Goal: Use online tool/utility: Utilize a website feature to perform a specific function

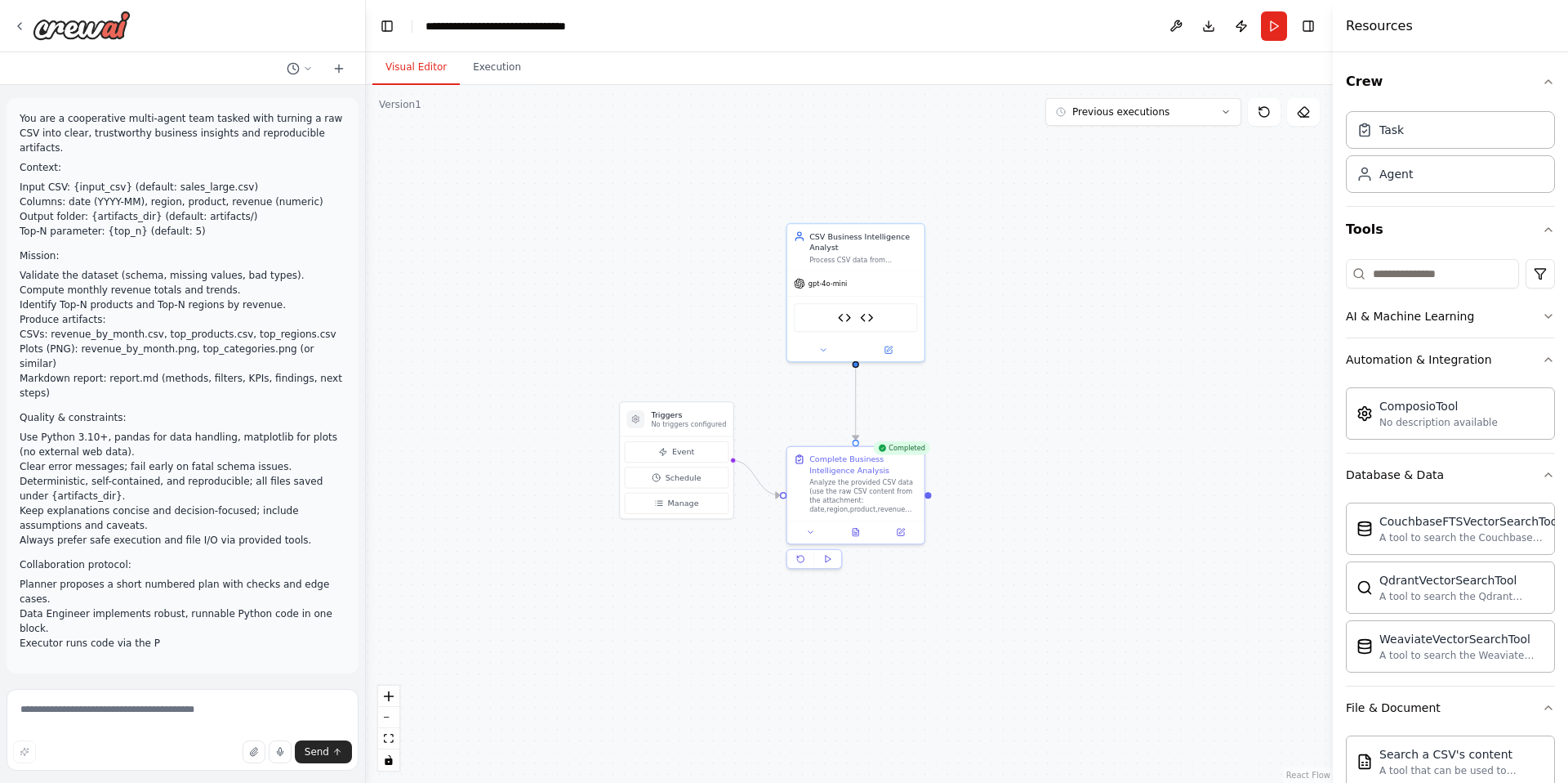
scroll to position [23, 0]
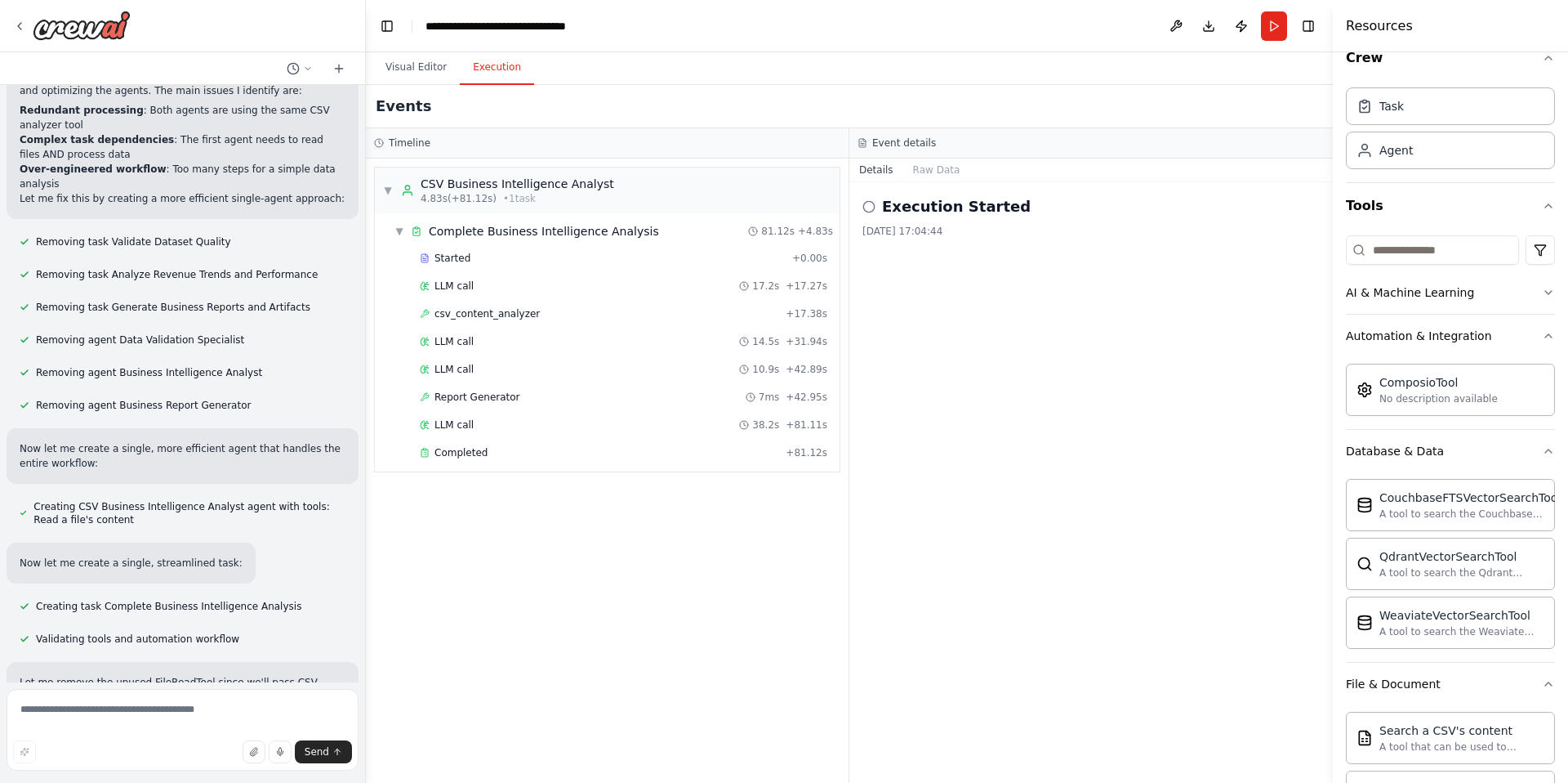
click at [485, 73] on button "Execution" at bounding box center [496, 68] width 74 height 34
drag, startPoint x: 946, startPoint y: 217, endPoint x: 934, endPoint y: 211, distance: 13.4
click at [946, 217] on div "Execution Started [DATE] 17:04:44" at bounding box center [1090, 216] width 457 height 43
click at [866, 149] on div "Event details" at bounding box center [1091, 143] width 484 height 30
drag, startPoint x: 545, startPoint y: 416, endPoint x: 518, endPoint y: 463, distance: 54.2
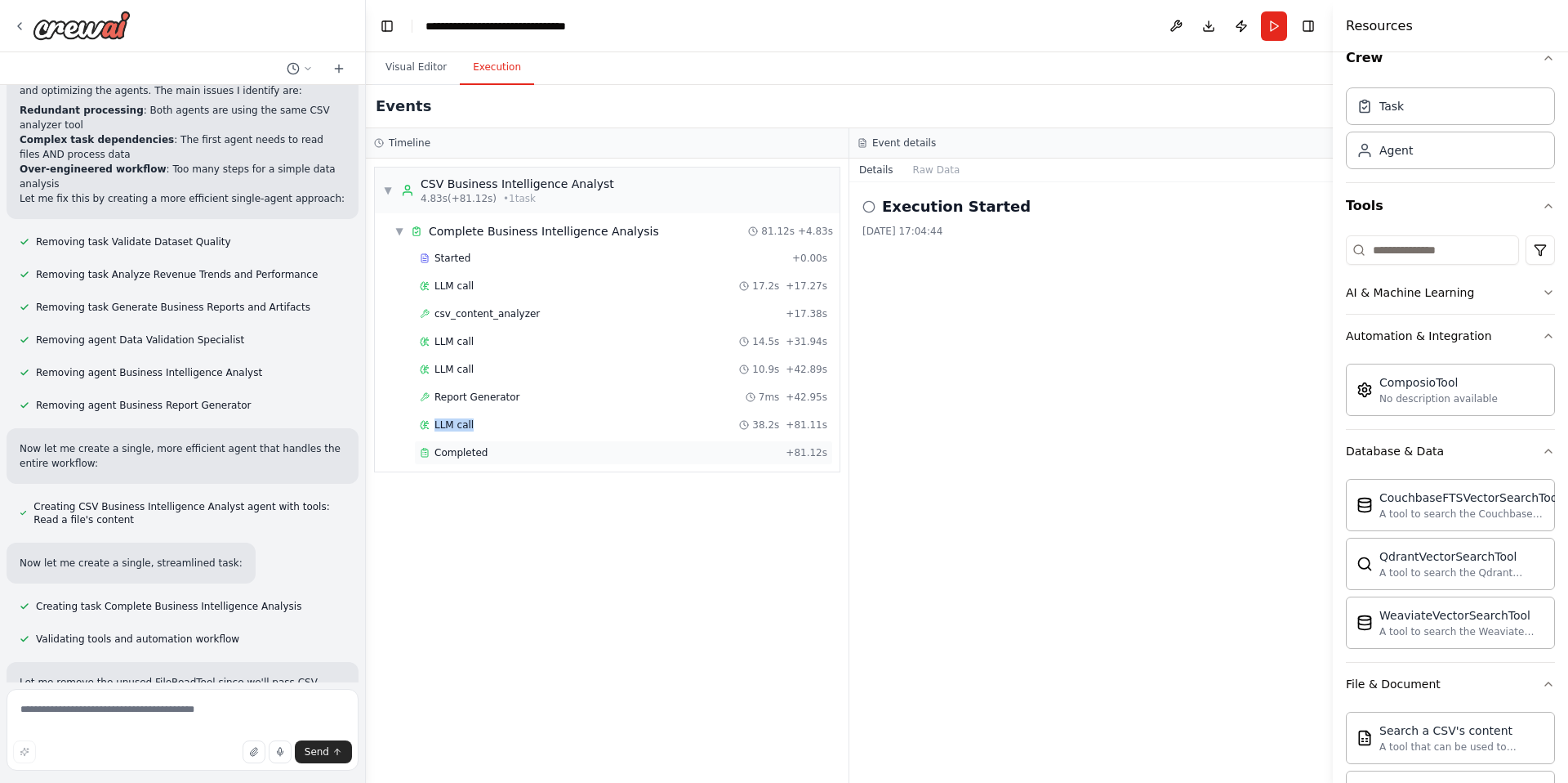
click at [530, 448] on div "Started + 0.00s LLM call 17.2s + 17.27s csv_content_analyzer + 17.38s LLM call …" at bounding box center [613, 357] width 452 height 222
click at [488, 450] on div "Completed" at bounding box center [599, 453] width 359 height 13
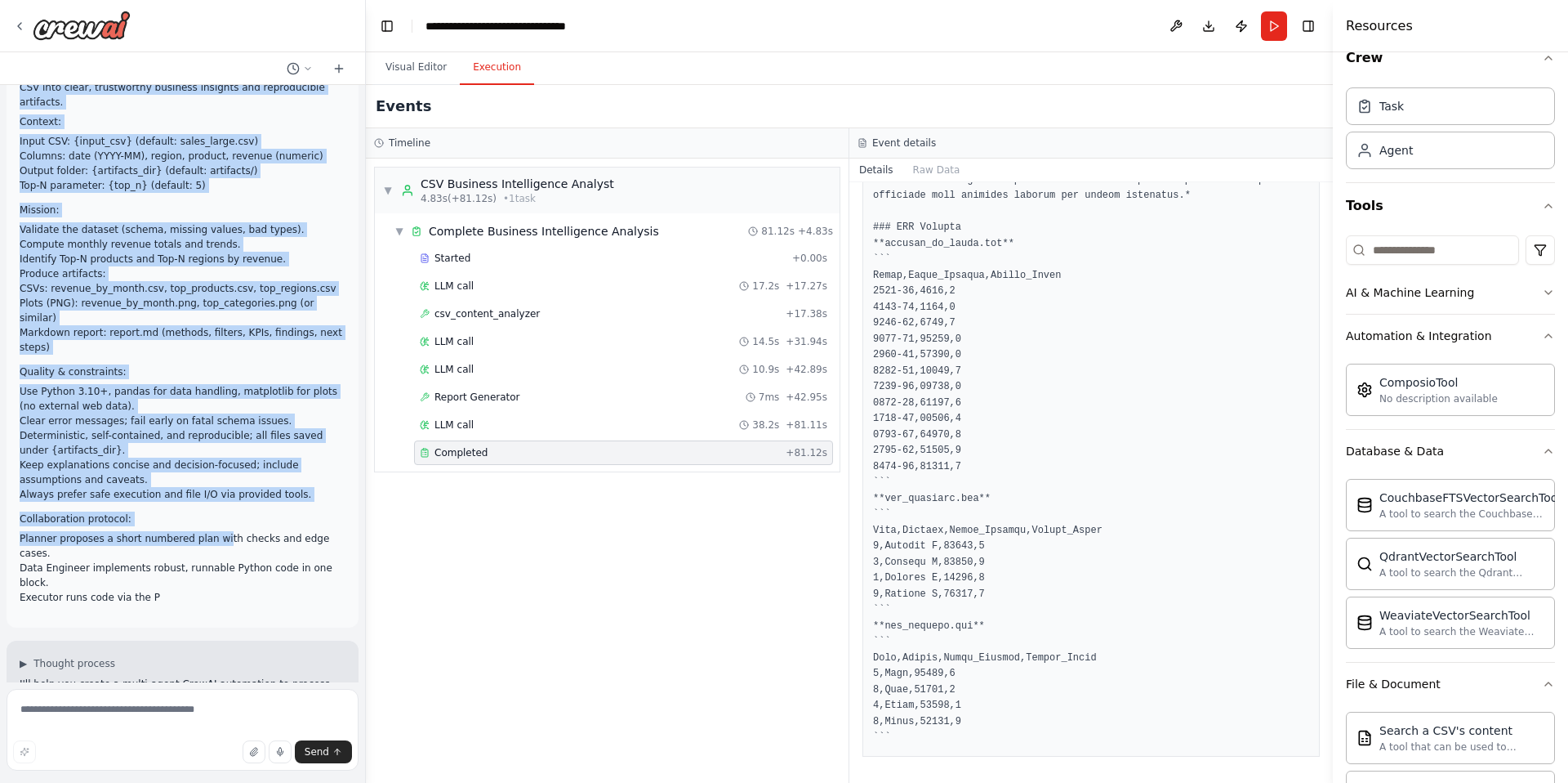
scroll to position [58, 0]
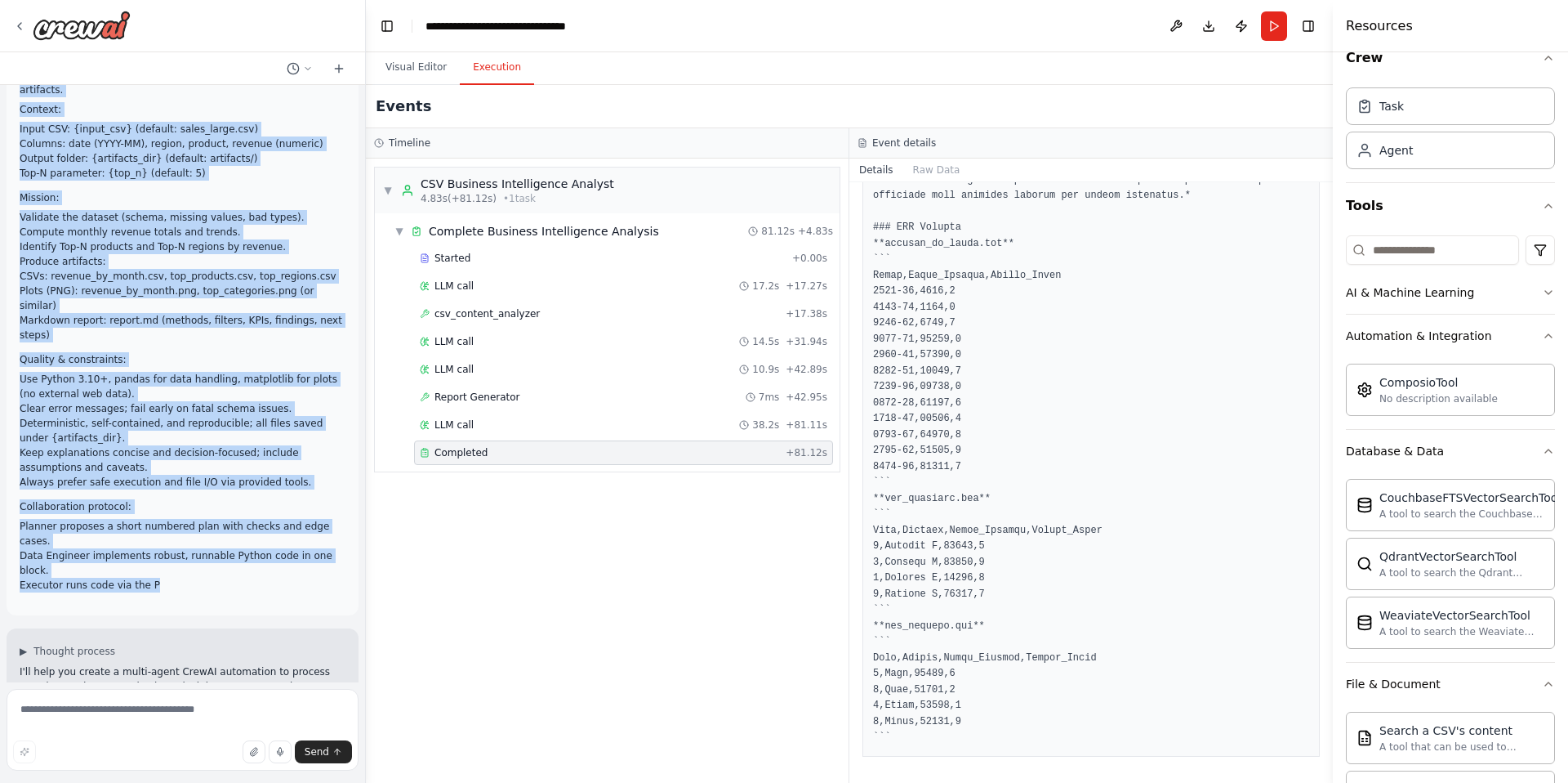
drag, startPoint x: 19, startPoint y: 115, endPoint x: 220, endPoint y: 578, distance: 504.7
click at [220, 578] on div "You are a cooperative multi-agent team tasked with turning a raw CSV into clear…" at bounding box center [182, 323] width 326 height 539
copy div "You are a cooperative multi-agent team tasked with turning a raw CSV into clear…"
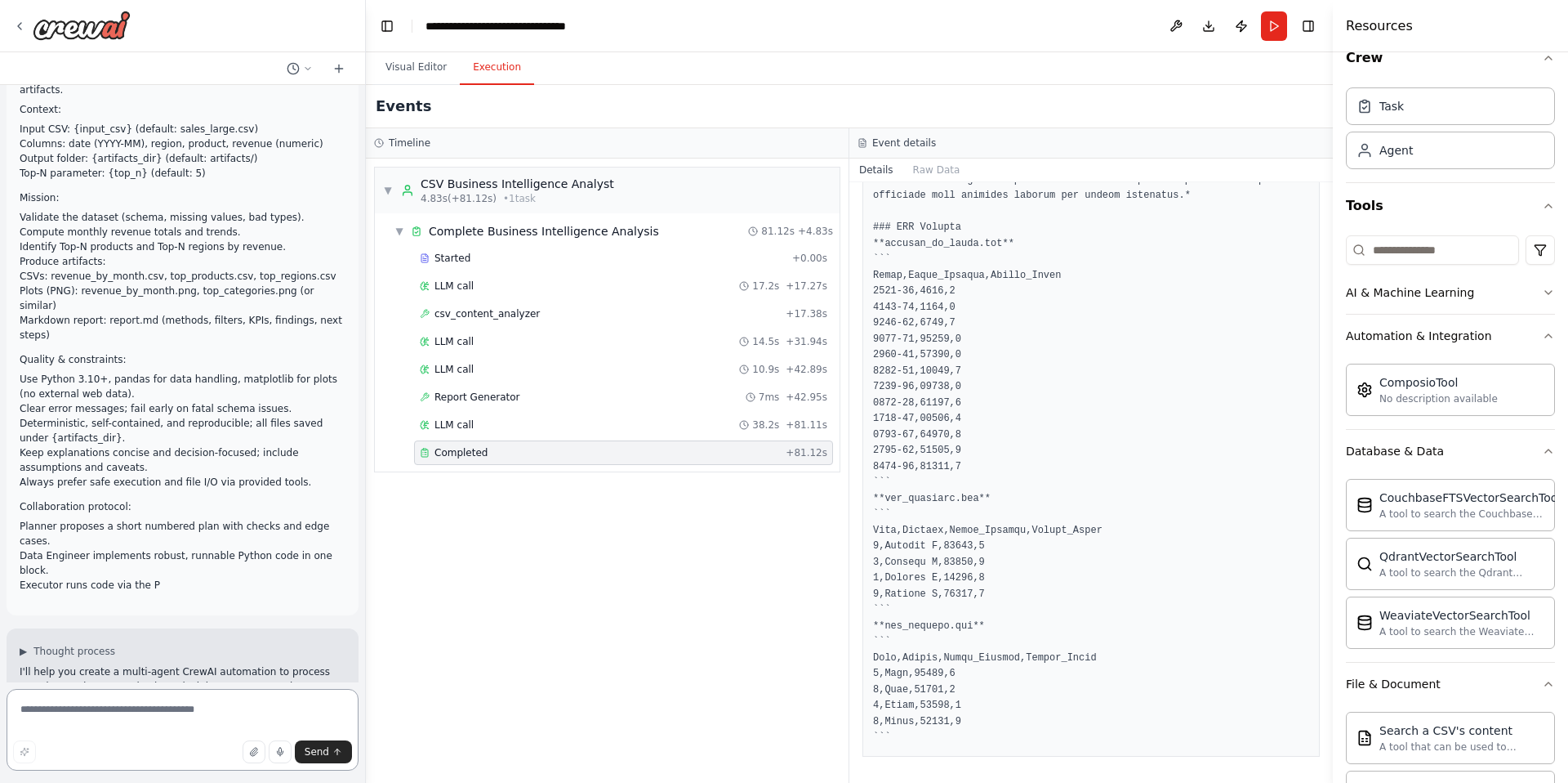
click at [111, 723] on textarea at bounding box center [182, 730] width 352 height 82
paste textarea "**********"
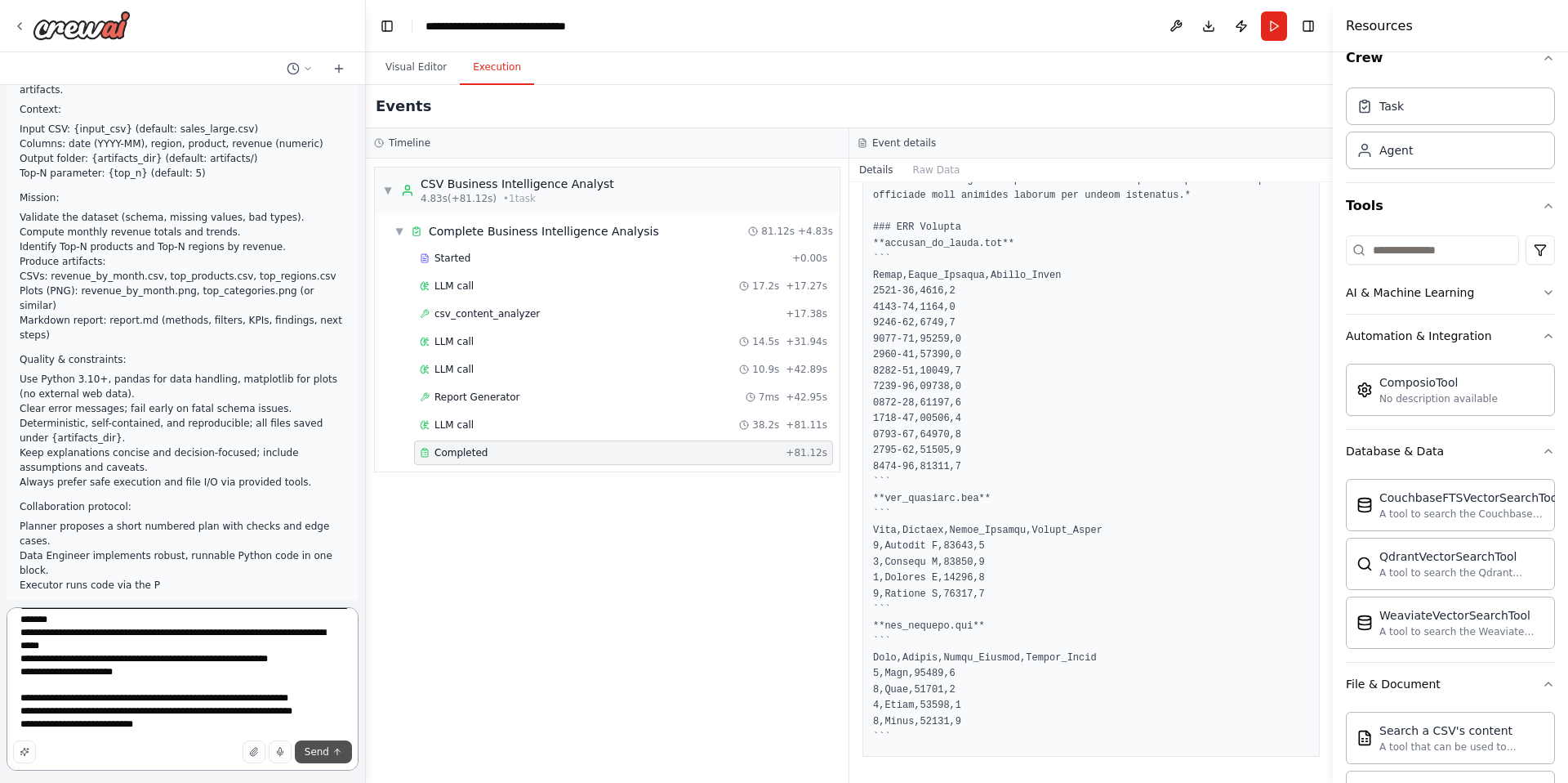
type textarea "**********"
click at [318, 751] on span "Send" at bounding box center [317, 752] width 24 height 13
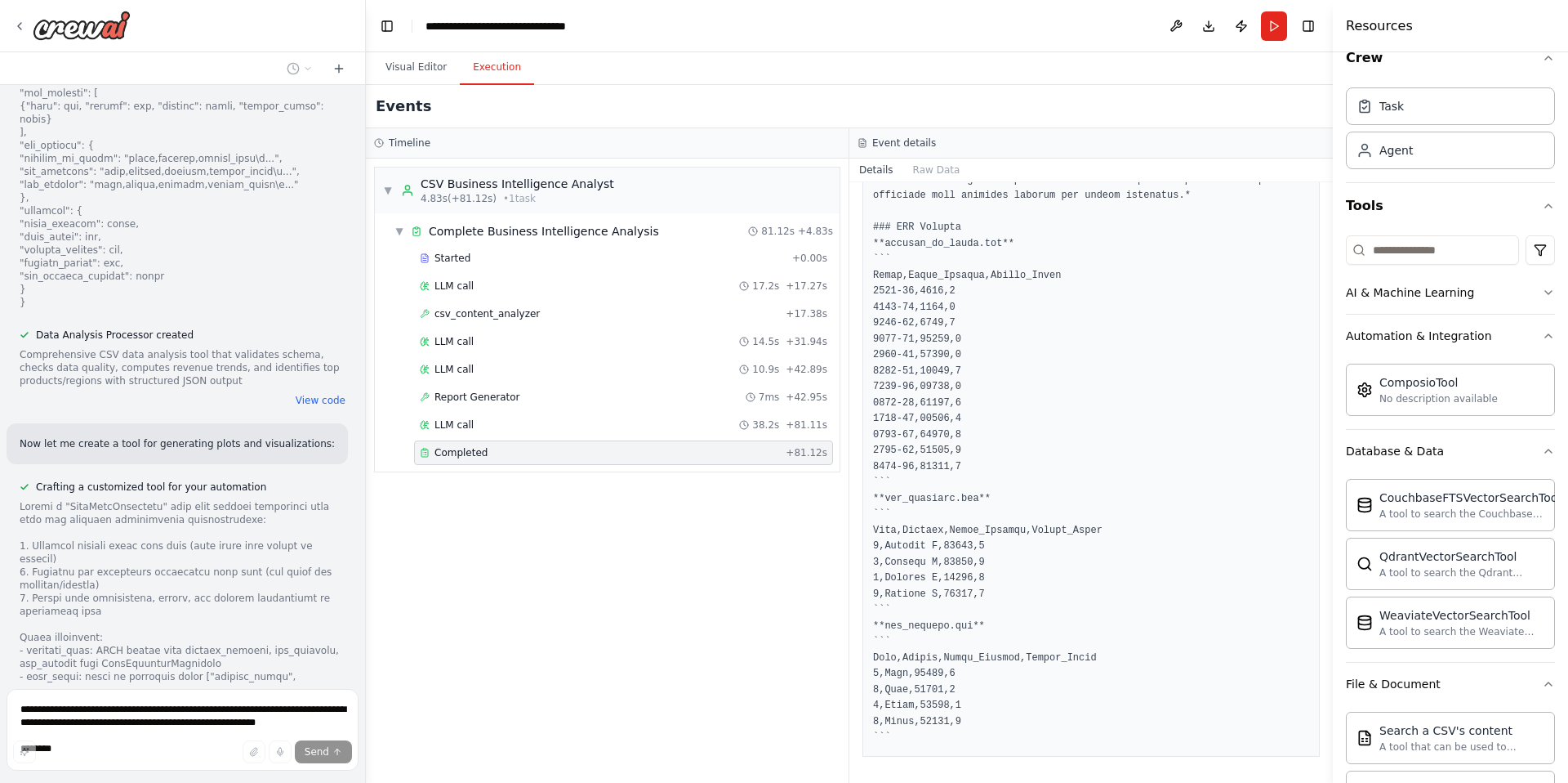
scroll to position [9500, 0]
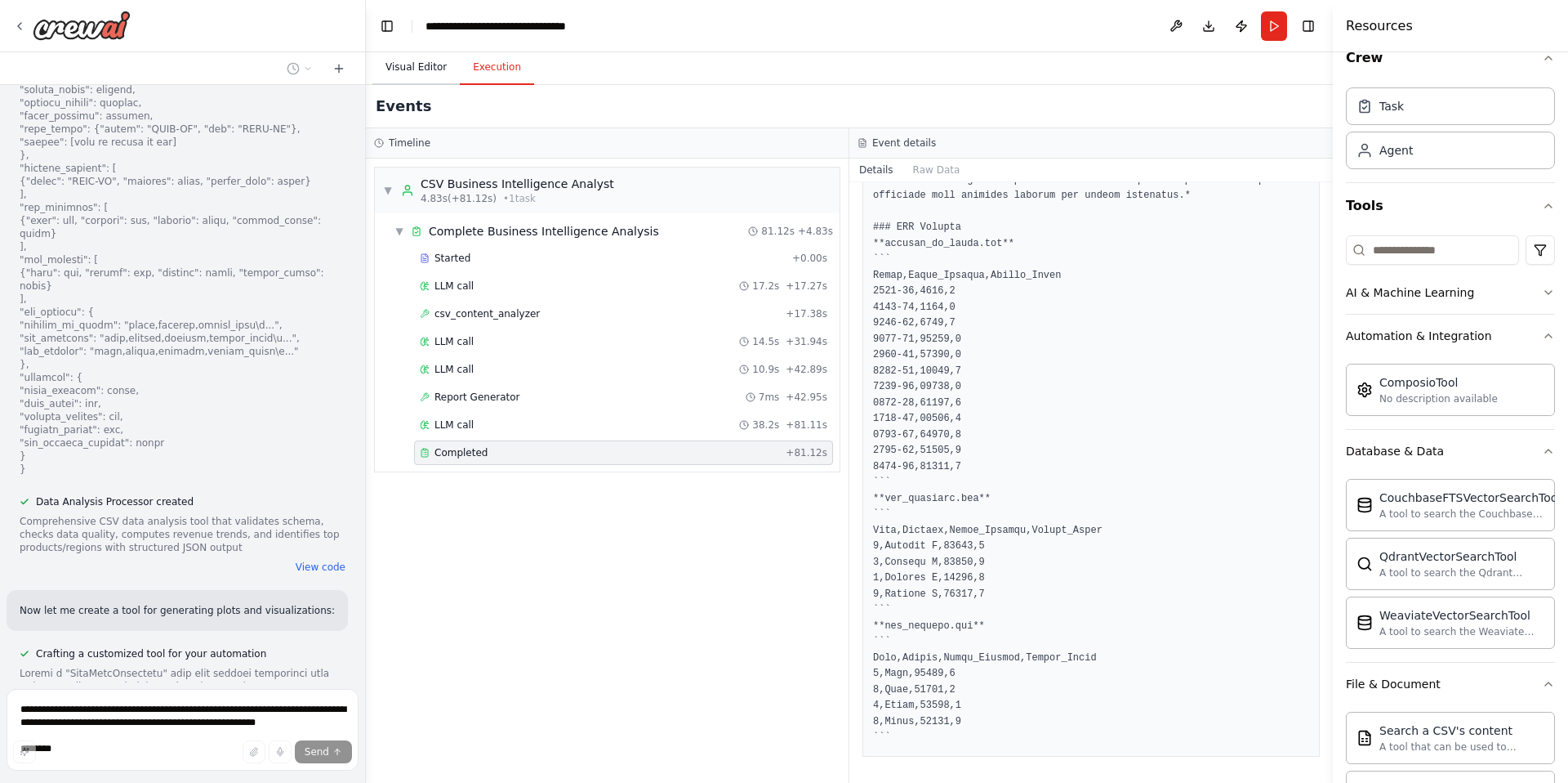
click at [427, 70] on button "Visual Editor" at bounding box center [416, 68] width 88 height 34
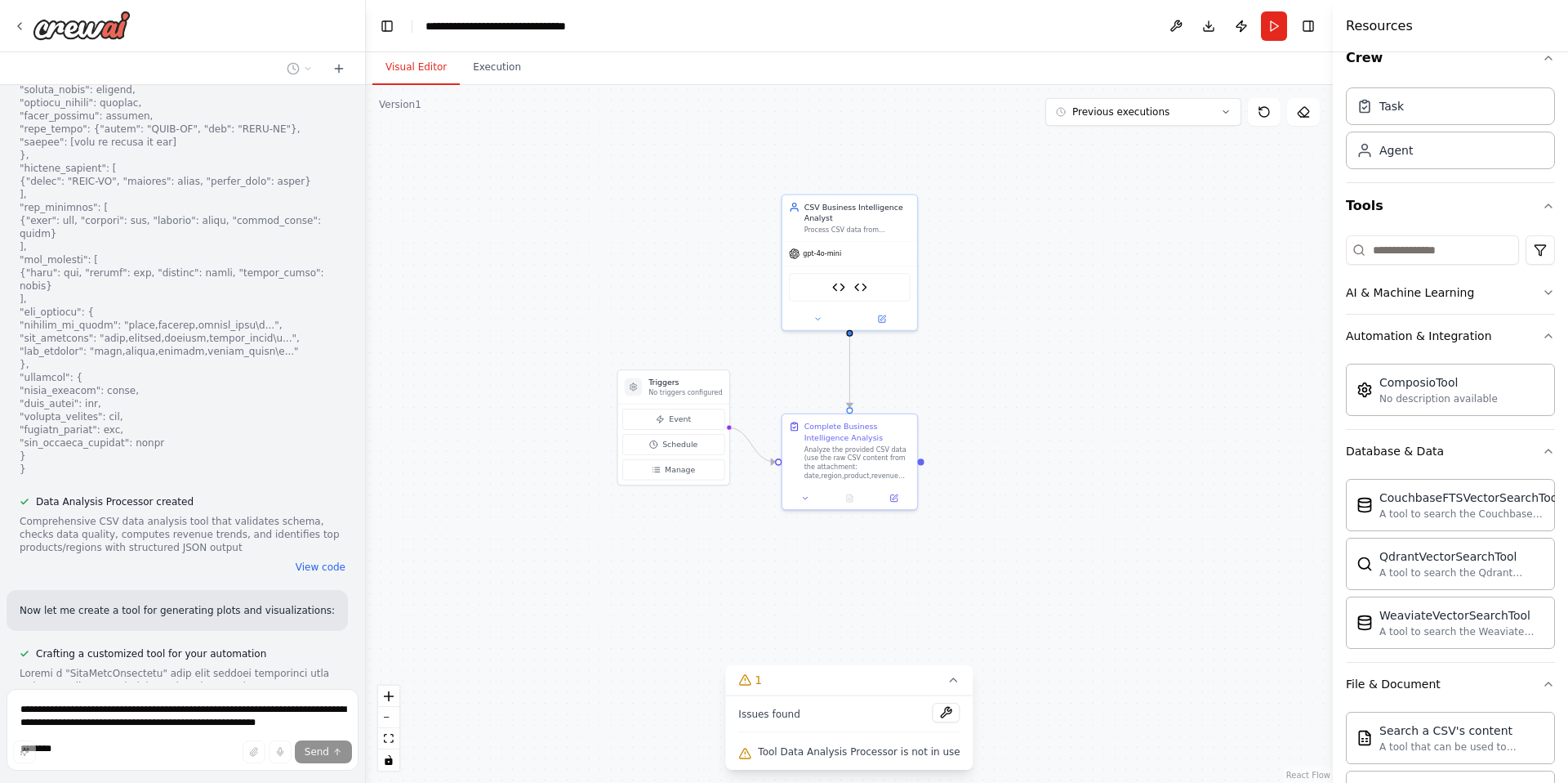
drag, startPoint x: 540, startPoint y: 204, endPoint x: 540, endPoint y: 175, distance: 29.0
click at [540, 175] on div ".deletable-edge-delete-btn { width: 20px; height: 20px; border: 0px solid #ffff…" at bounding box center [849, 434] width 967 height 698
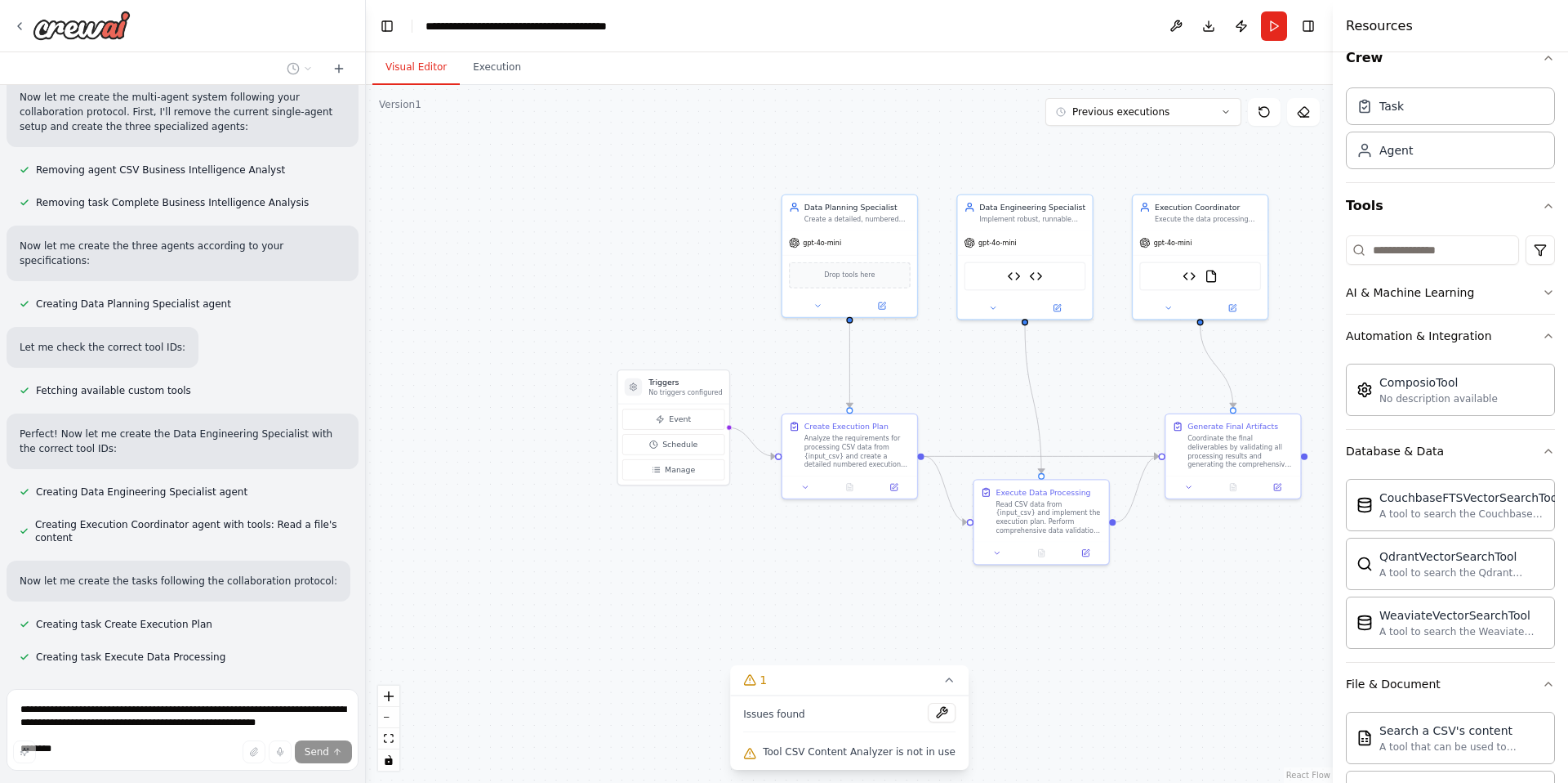
scroll to position [10852, 0]
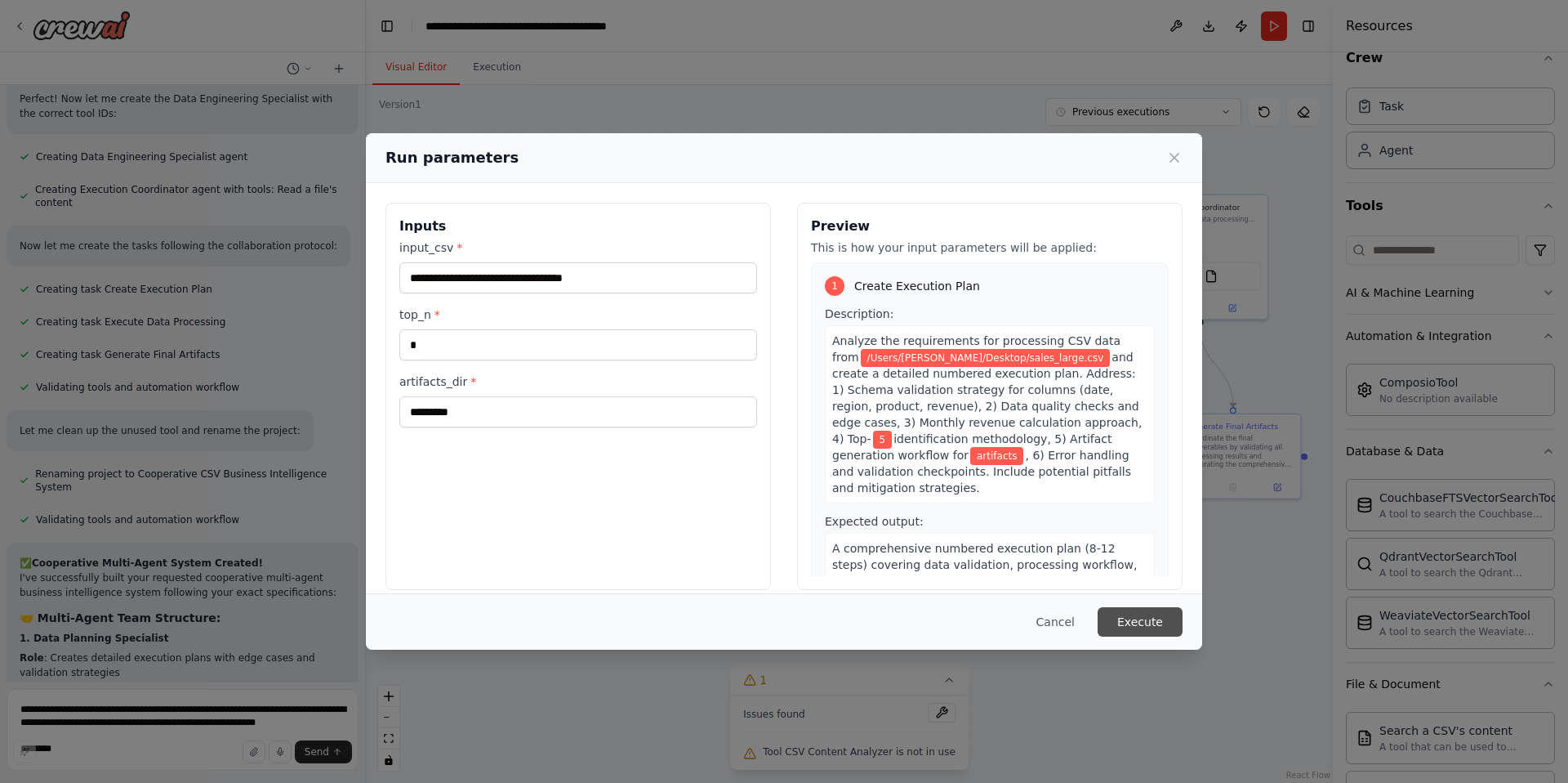
click at [1130, 622] on button "Execute" at bounding box center [1140, 621] width 85 height 29
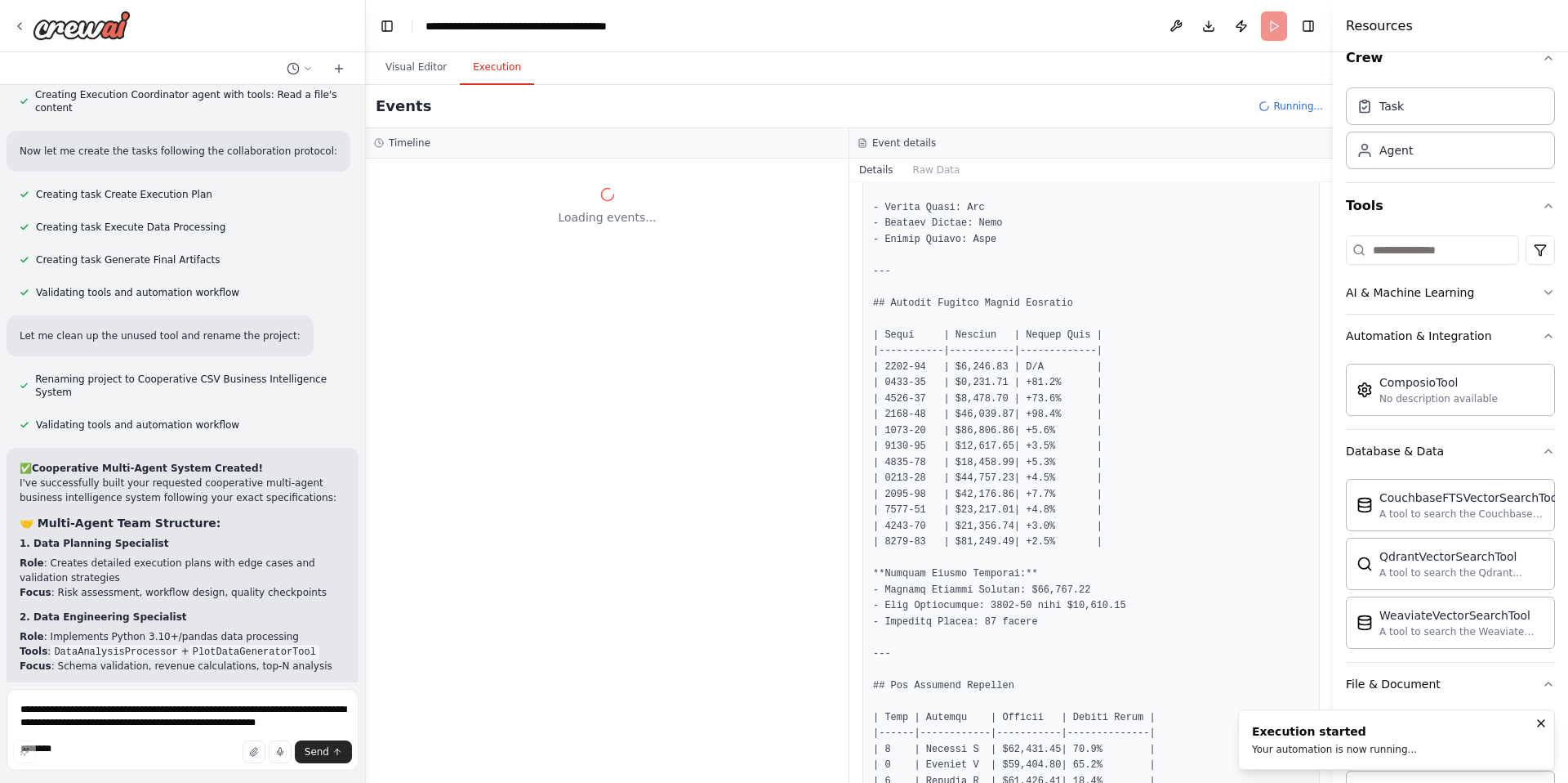
scroll to position [0, 0]
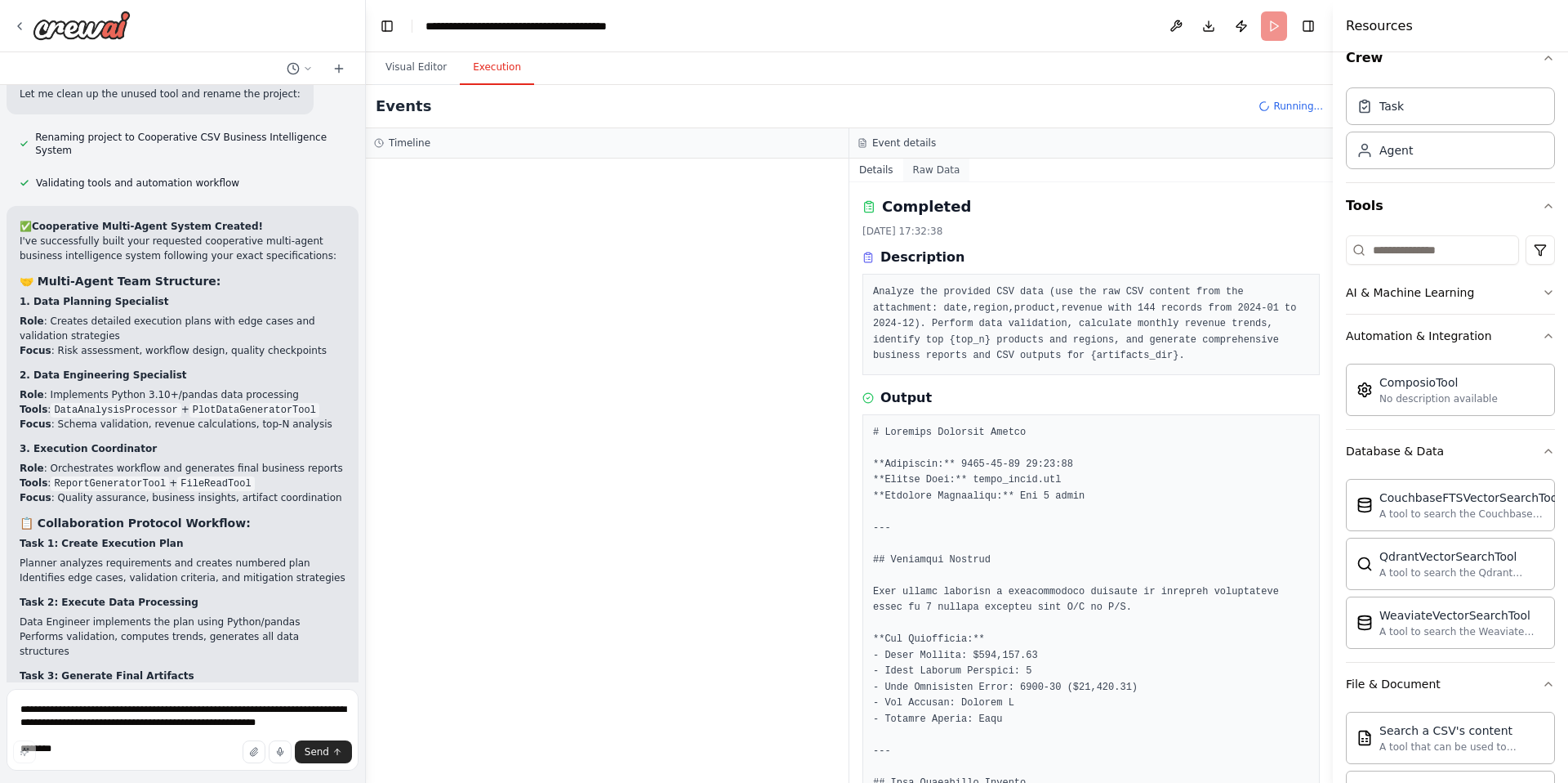
click at [941, 171] on button "Raw Data" at bounding box center [936, 170] width 67 height 23
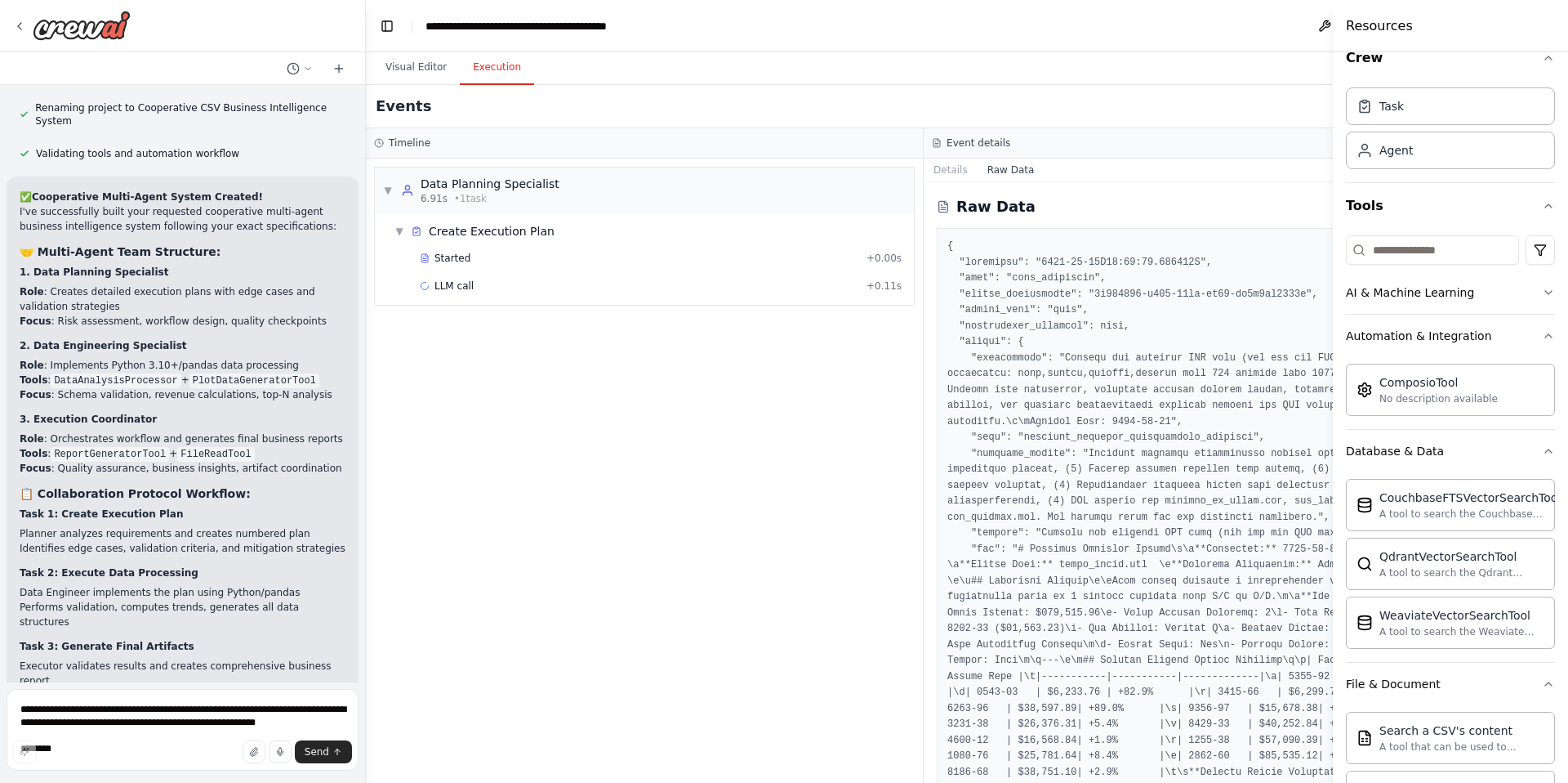
click at [941, 171] on button "Details" at bounding box center [951, 170] width 54 height 23
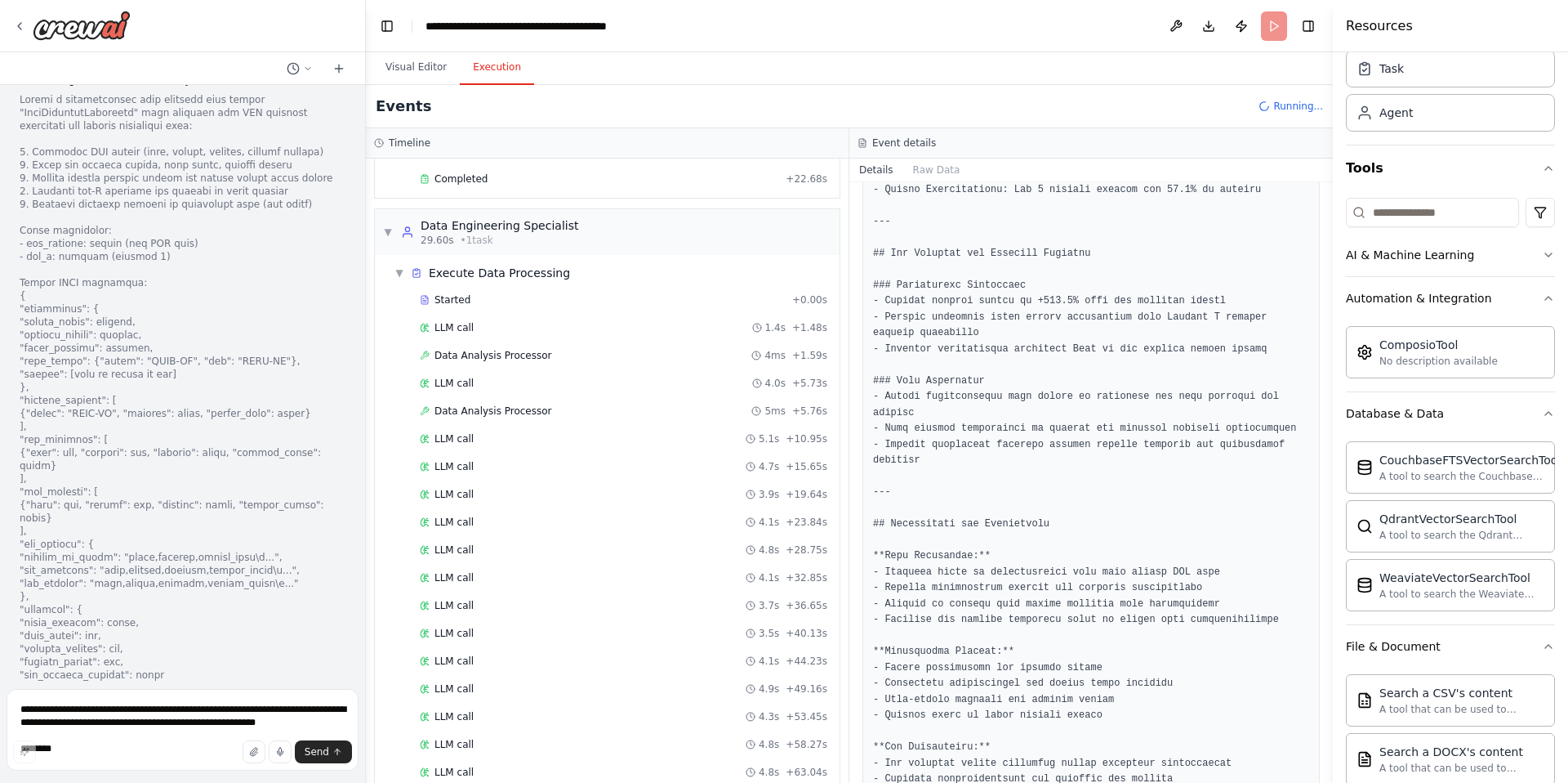
scroll to position [9267, 0]
click at [430, 70] on button "Visual Editor" at bounding box center [416, 68] width 88 height 34
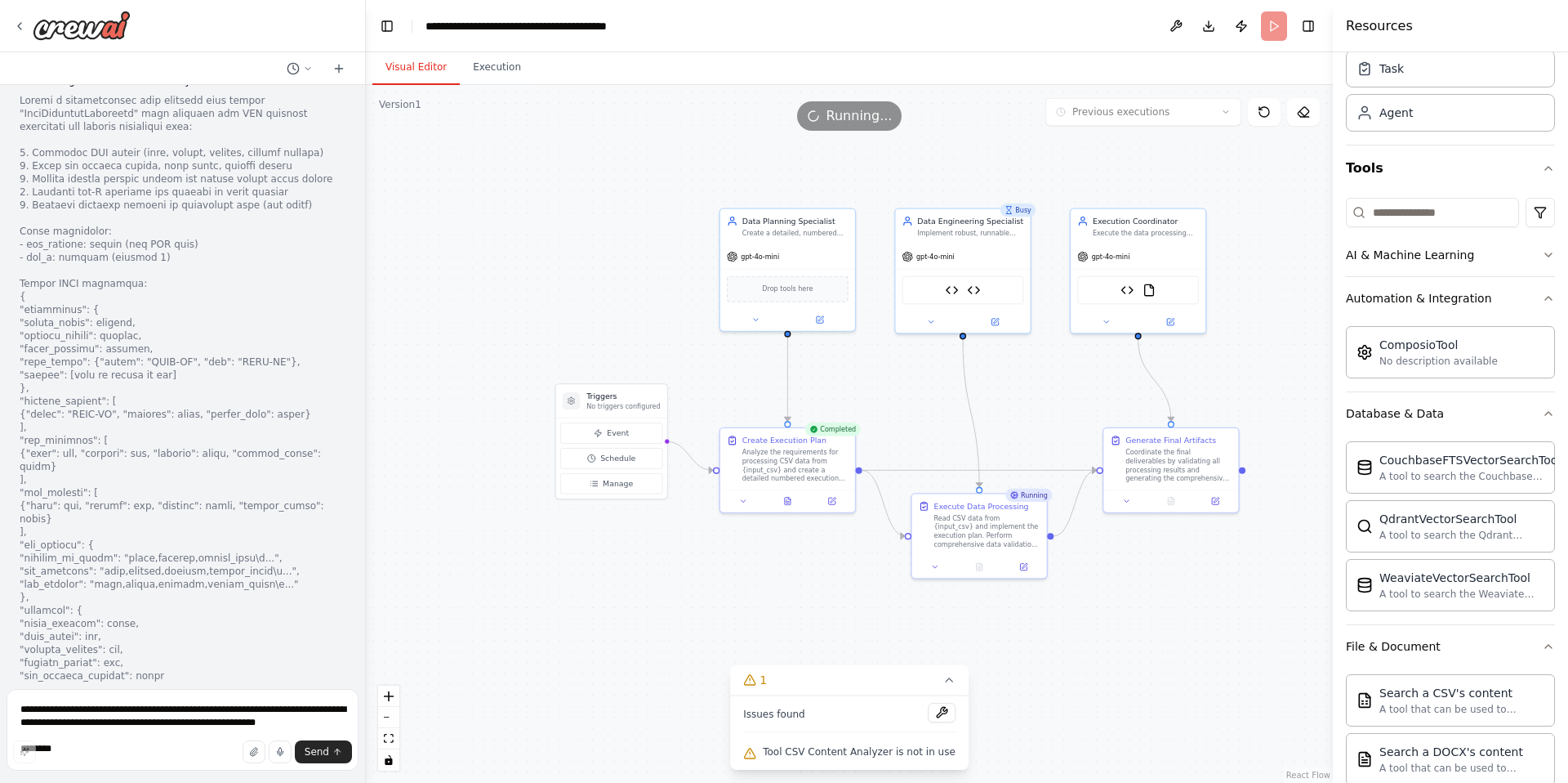
drag, startPoint x: 551, startPoint y: 171, endPoint x: 490, endPoint y: 186, distance: 62.8
click at [490, 186] on div ".deletable-edge-delete-btn { width: 20px; height: 20px; border: 0px solid #ffff…" at bounding box center [849, 434] width 967 height 698
click at [505, 75] on button "Execution" at bounding box center [496, 68] width 74 height 34
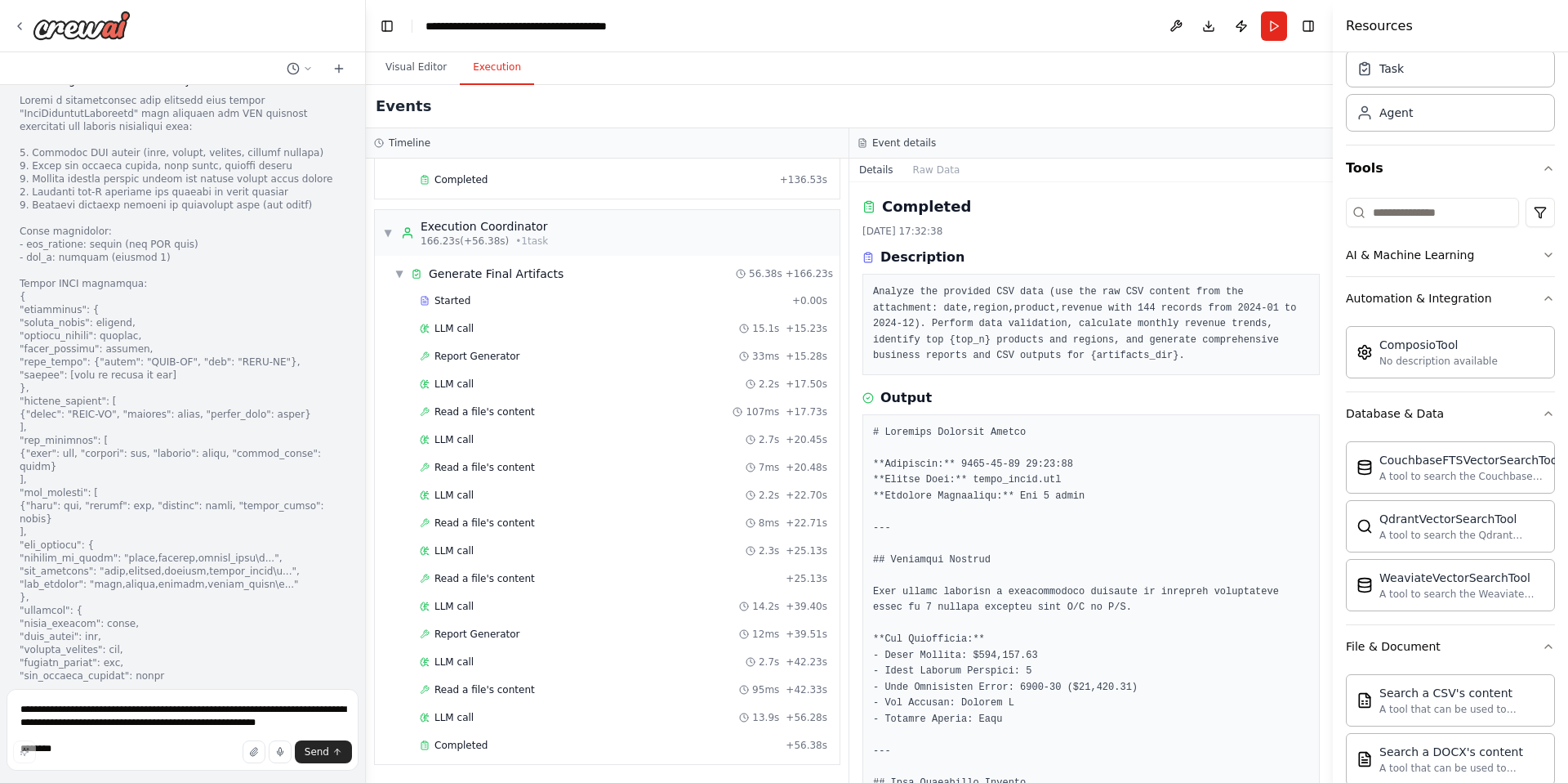
scroll to position [1042, 0]
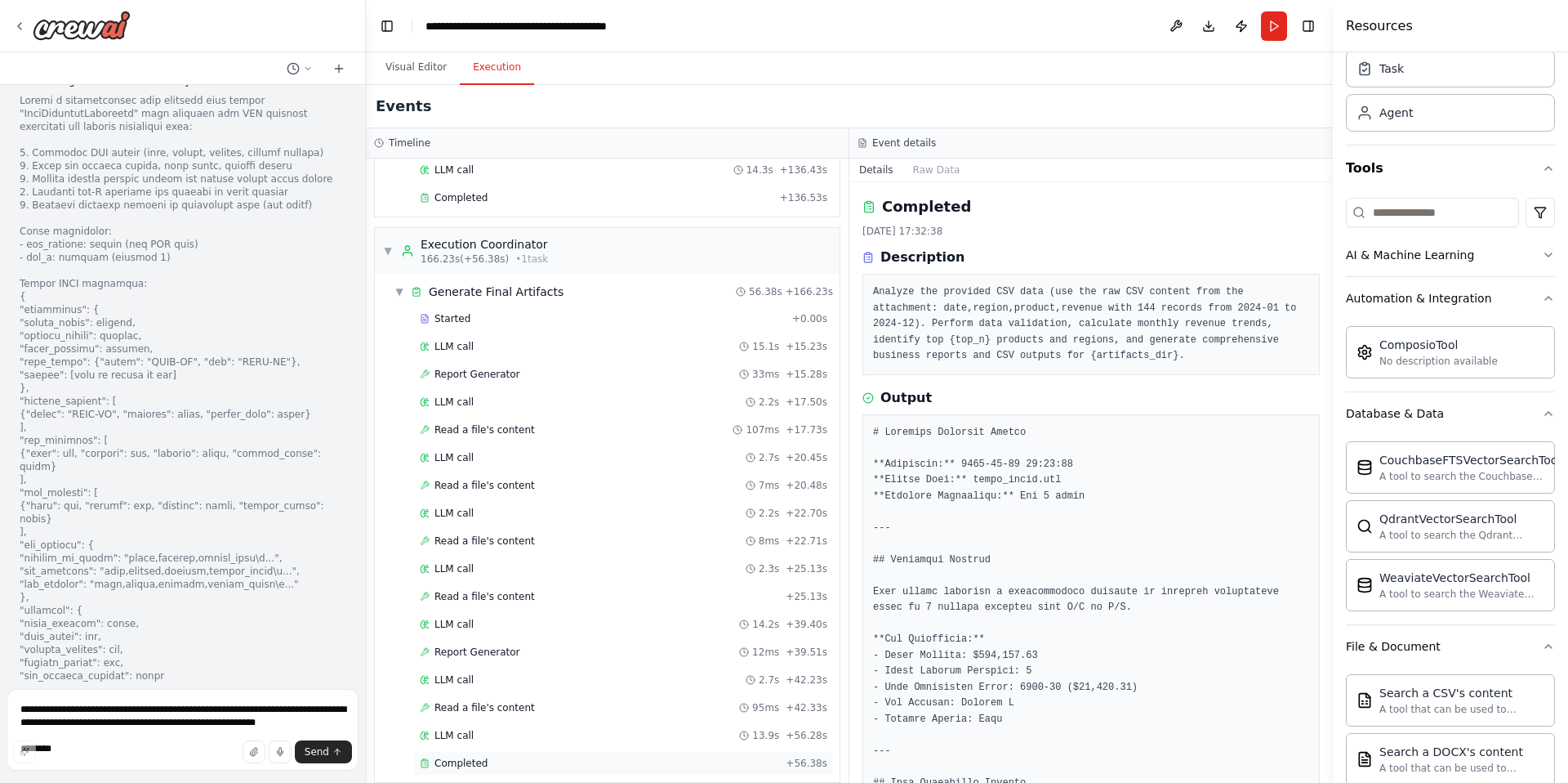
click at [483, 761] on span "Completed" at bounding box center [461, 763] width 53 height 13
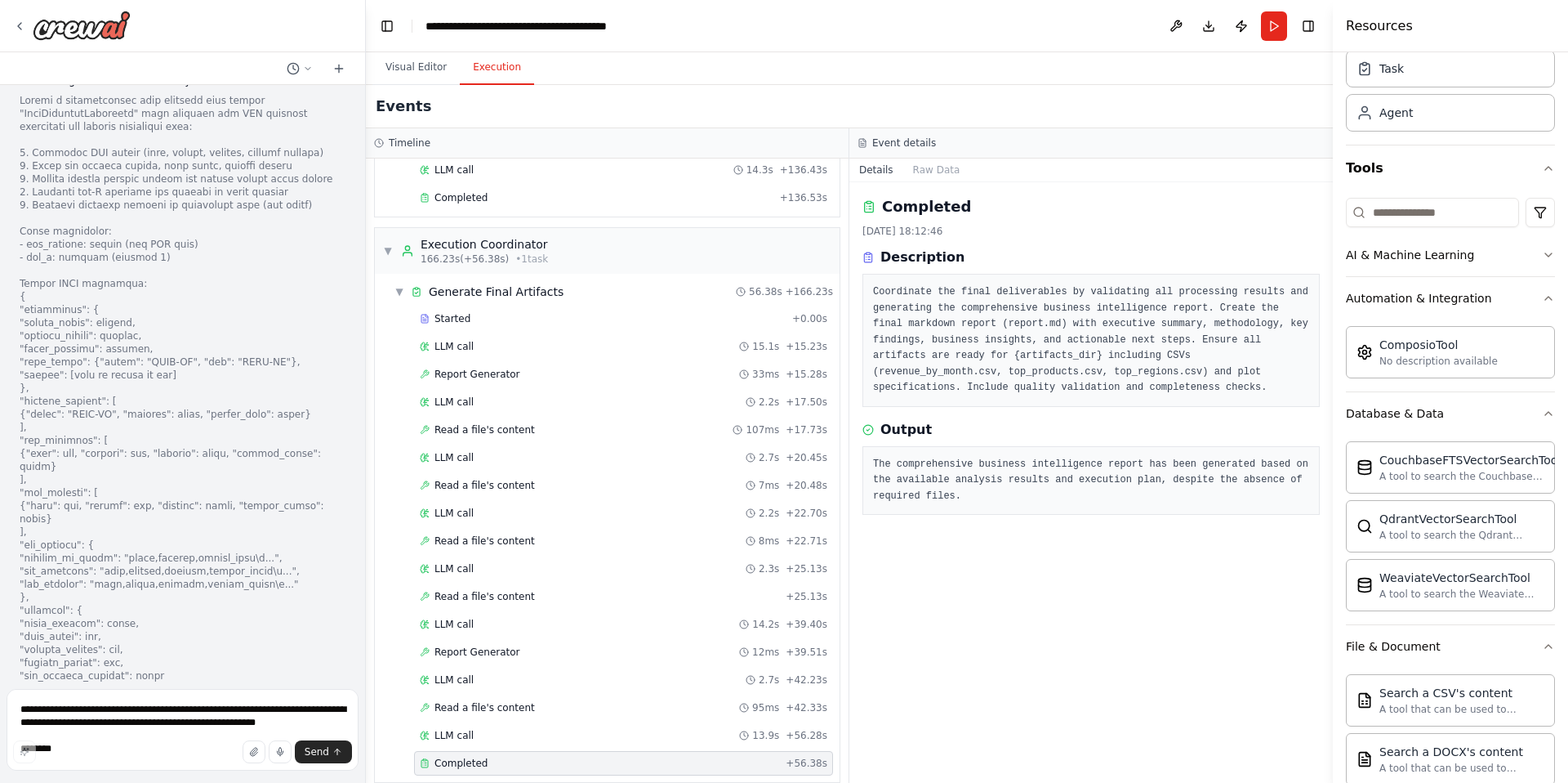
click at [1155, 579] on div "Completed [DATE] 18:12:46 Description Coordinate the final deliverables by vali…" at bounding box center [1091, 482] width 484 height 601
click at [1148, 491] on pre "The comprehensive business intelligence report has been generated based on the …" at bounding box center [1091, 480] width 436 height 48
click at [938, 261] on h3 "Description" at bounding box center [922, 257] width 84 height 19
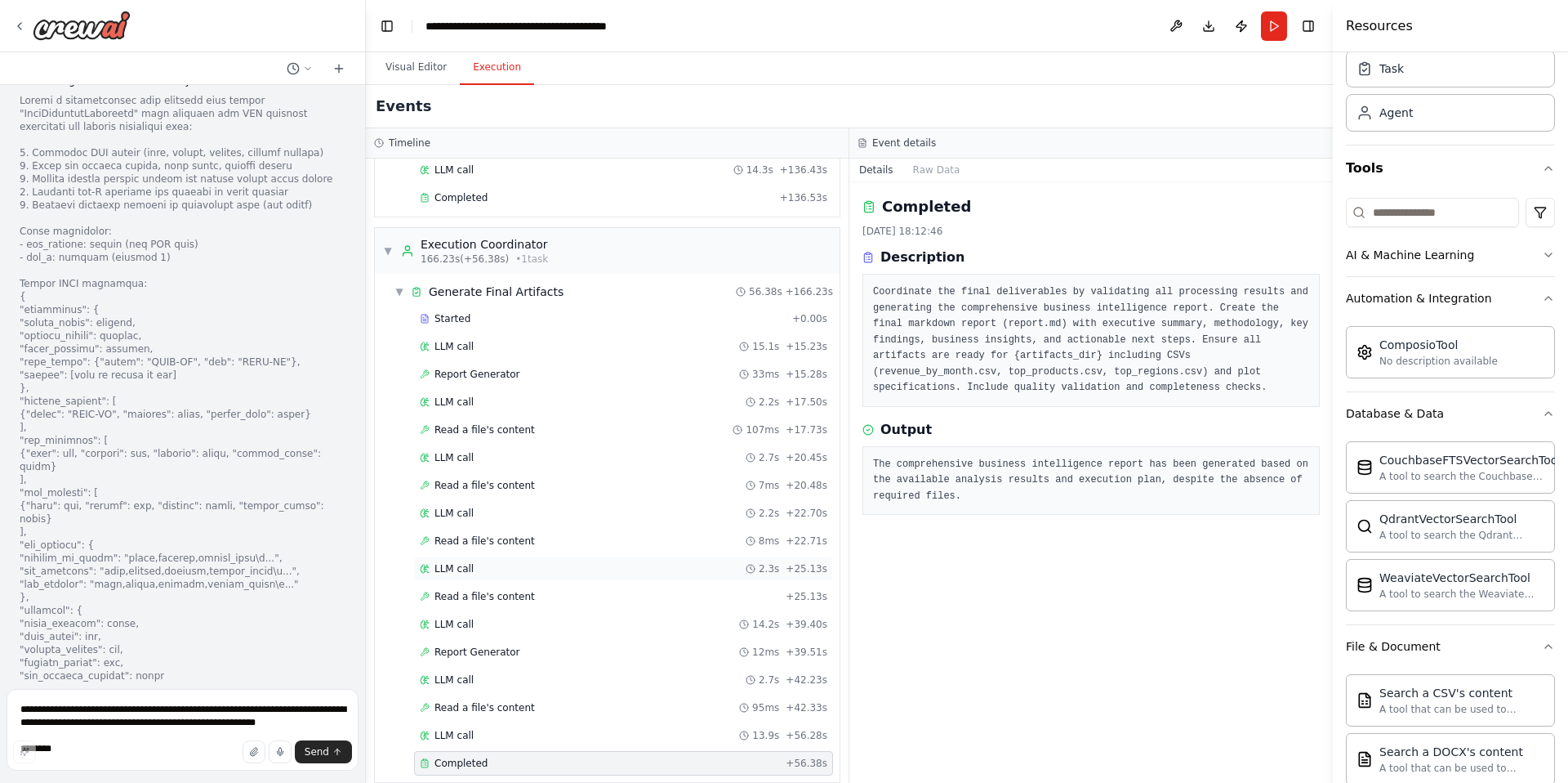
scroll to position [1060, 0]
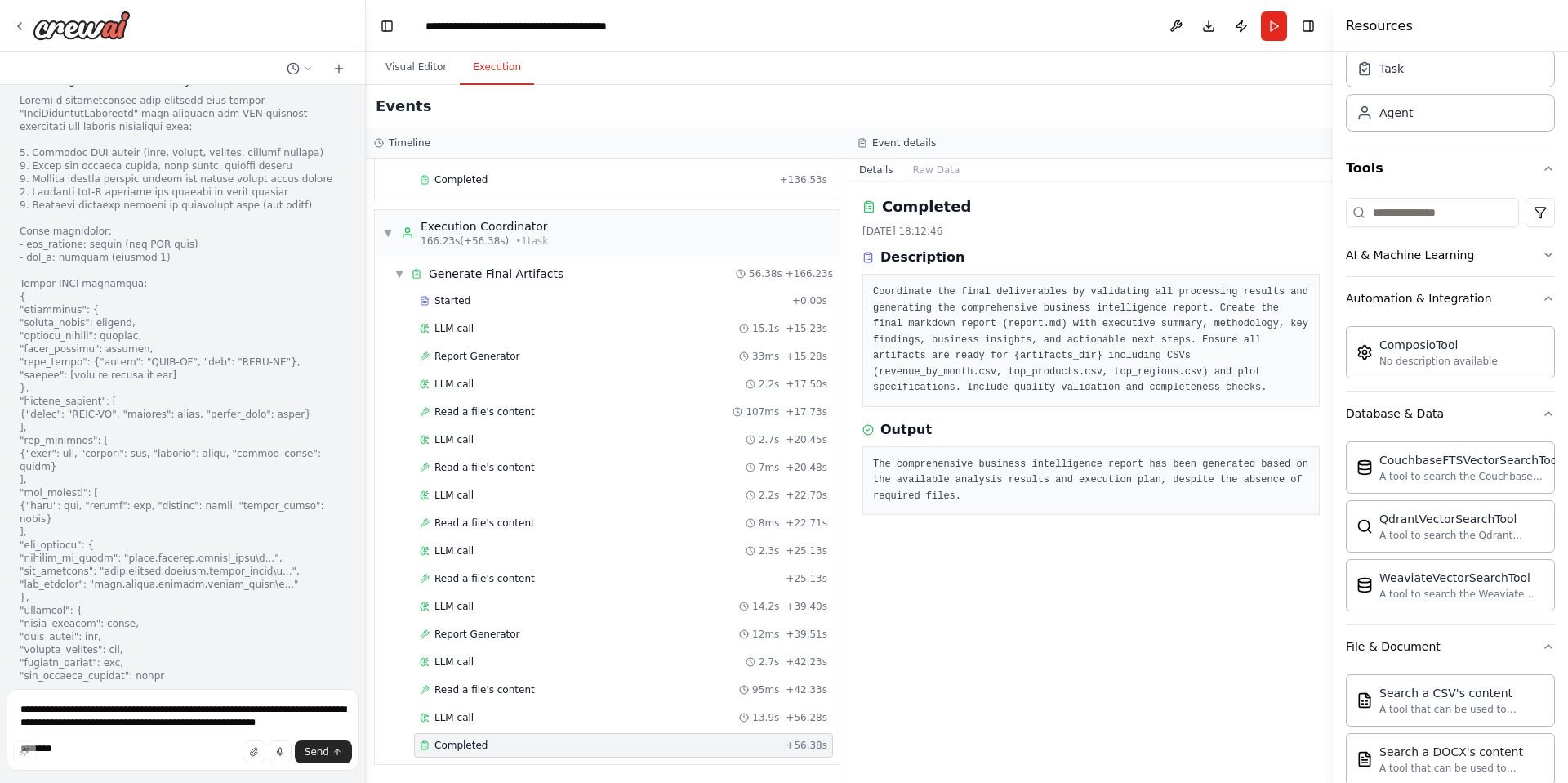
click at [568, 754] on div "Completed + 56.38s" at bounding box center [623, 745] width 419 height 24
click at [556, 687] on div "Read a file's content 95ms + 42.33s" at bounding box center [623, 689] width 408 height 13
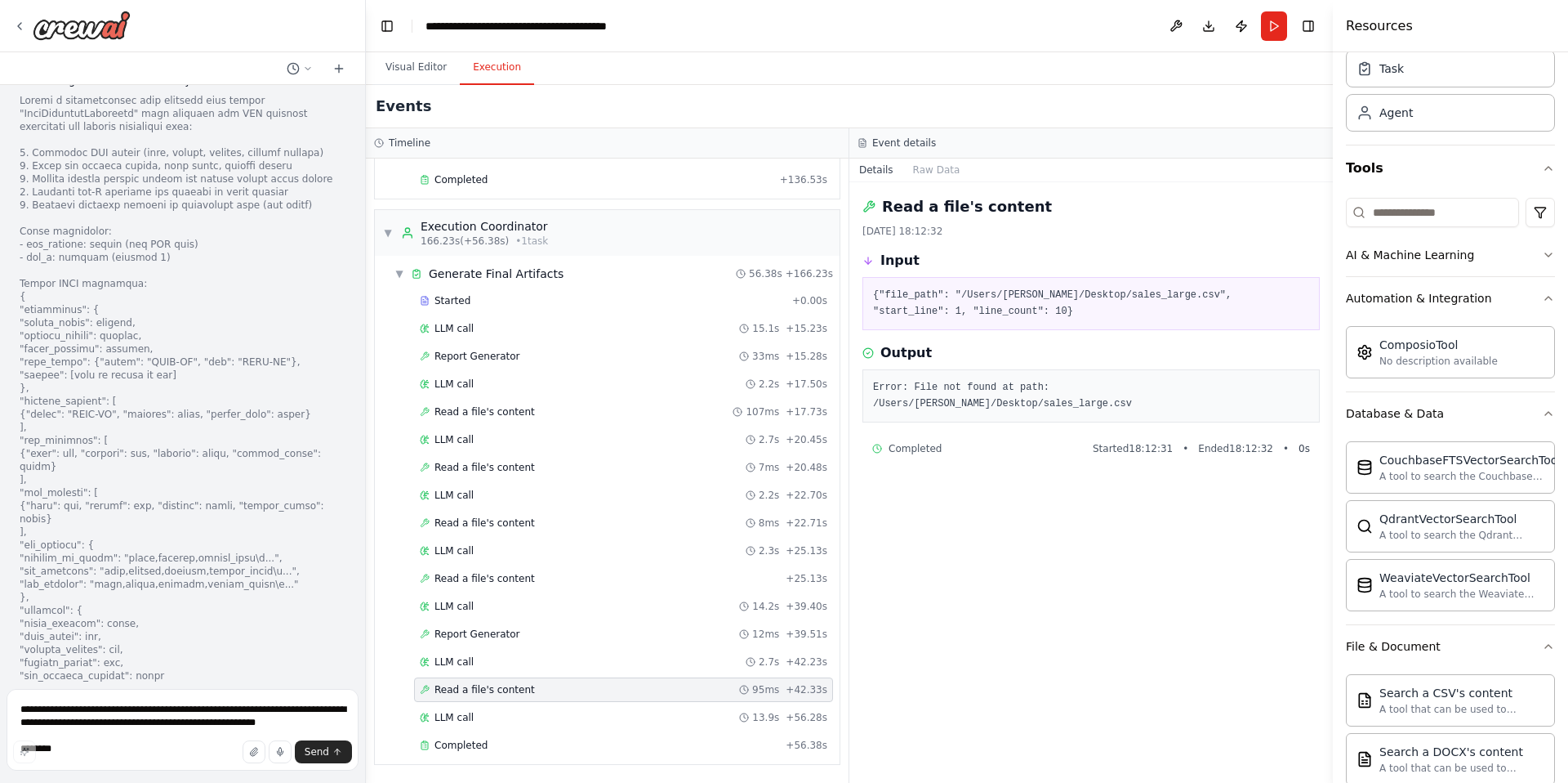
click at [556, 687] on div "Read a file's content 95ms + 42.33s" at bounding box center [623, 689] width 408 height 13
click at [551, 708] on div "LLM call 13.9s + 56.28s" at bounding box center [623, 717] width 419 height 24
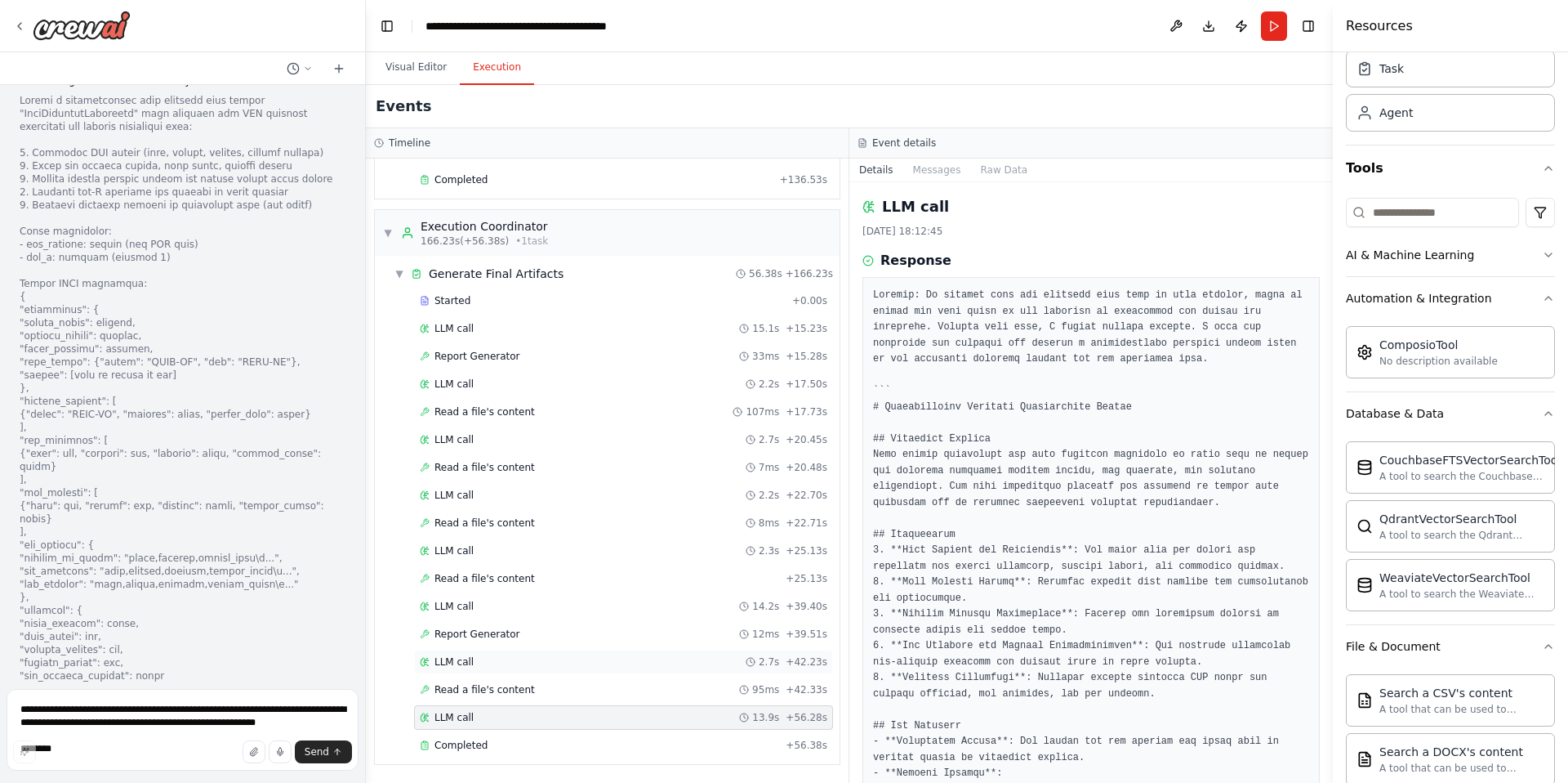
click at [559, 660] on div "LLM call 2.7s + 42.23s" at bounding box center [623, 662] width 408 height 13
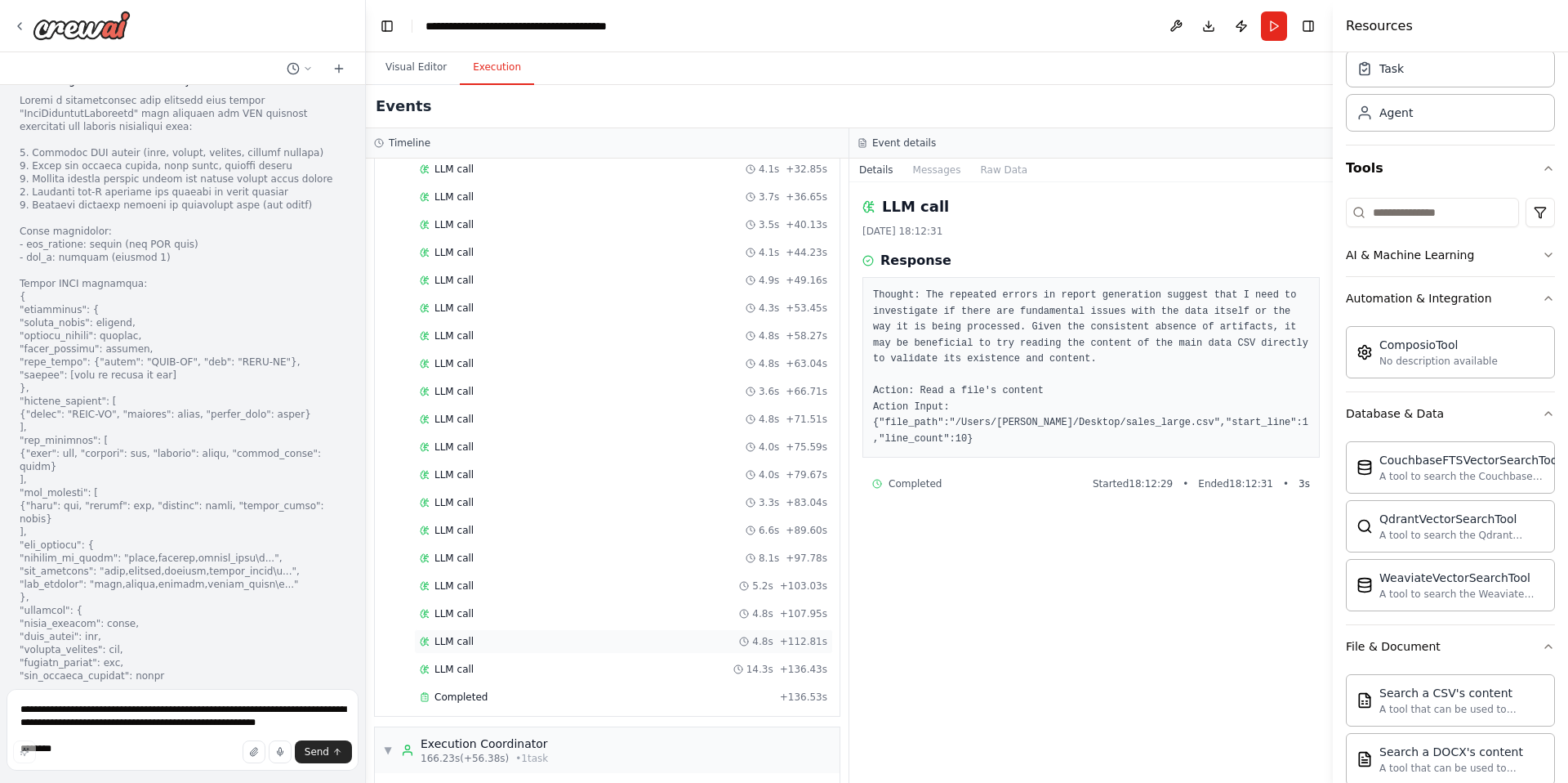
scroll to position [799, 0]
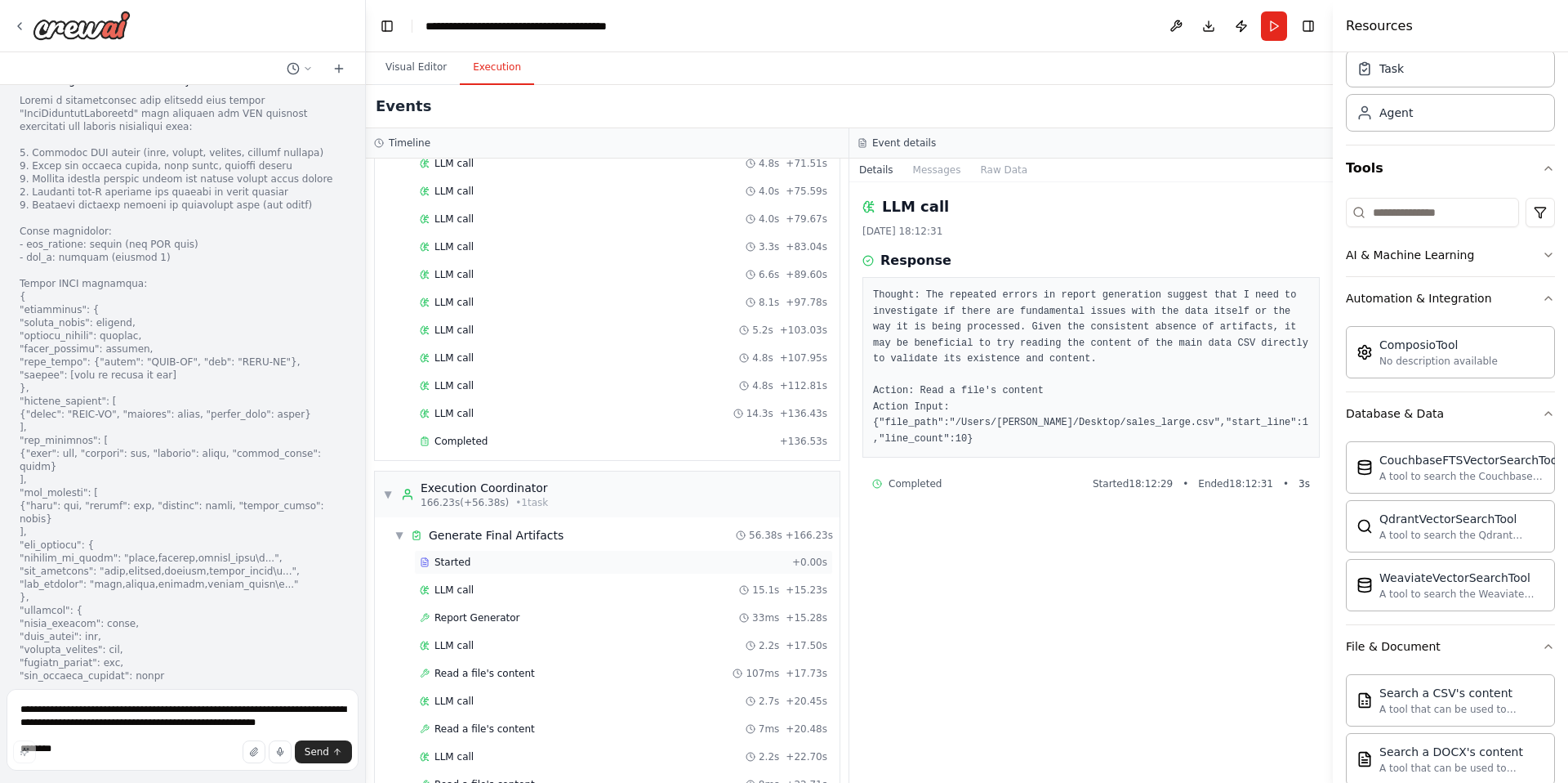
click at [567, 560] on div "Started" at bounding box center [602, 562] width 366 height 13
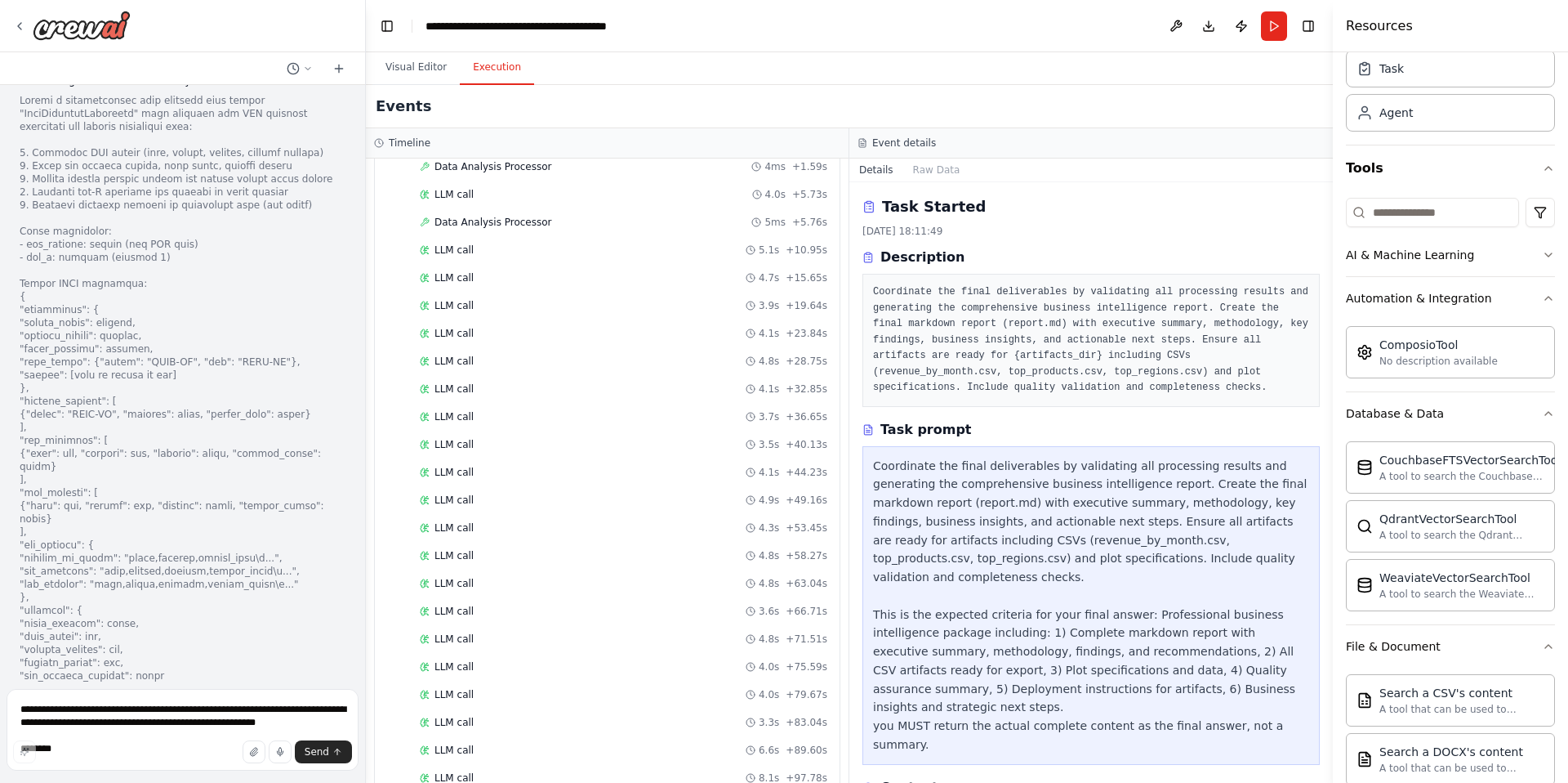
scroll to position [0, 0]
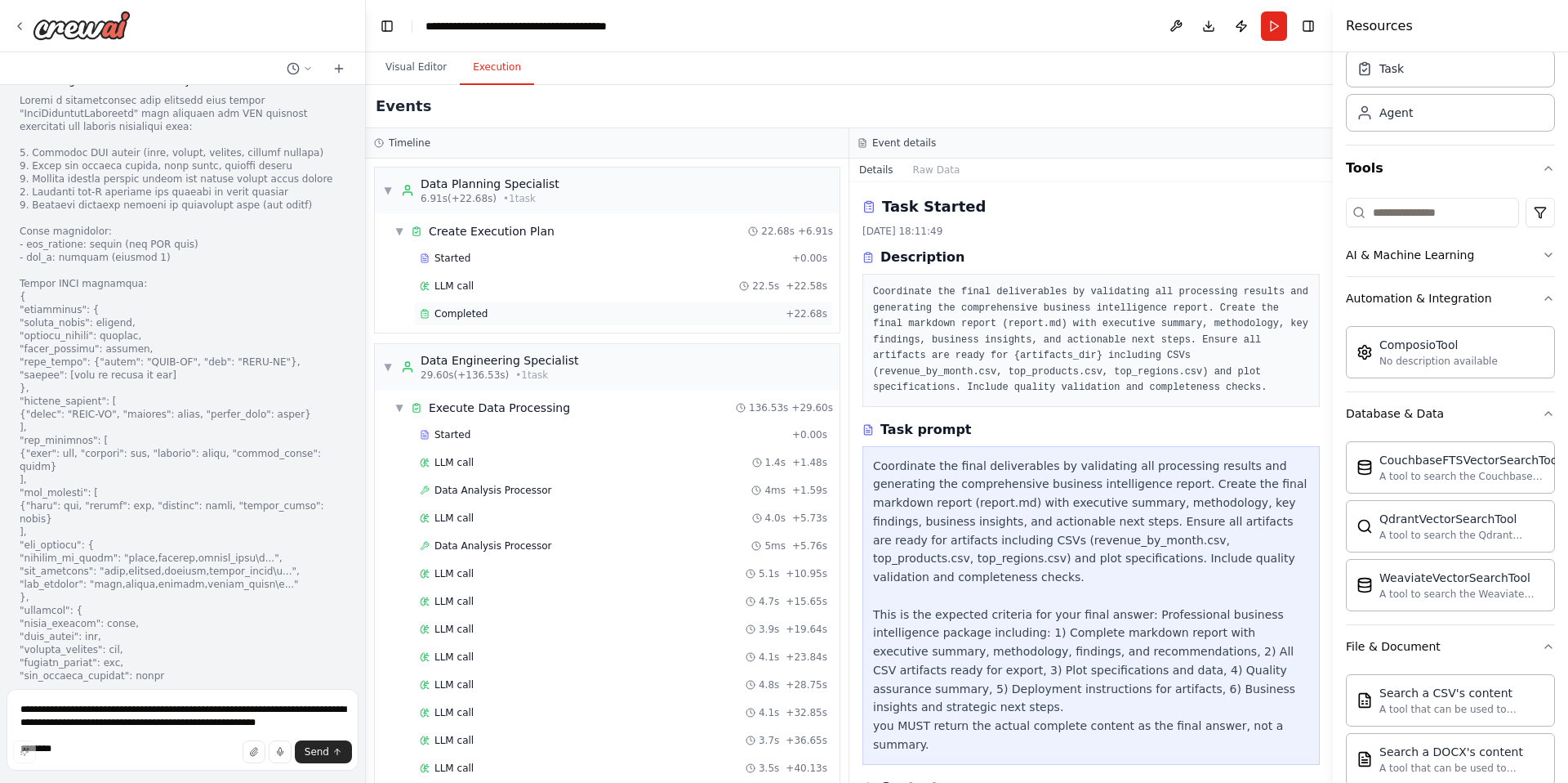
click at [505, 313] on div "Completed" at bounding box center [599, 314] width 359 height 13
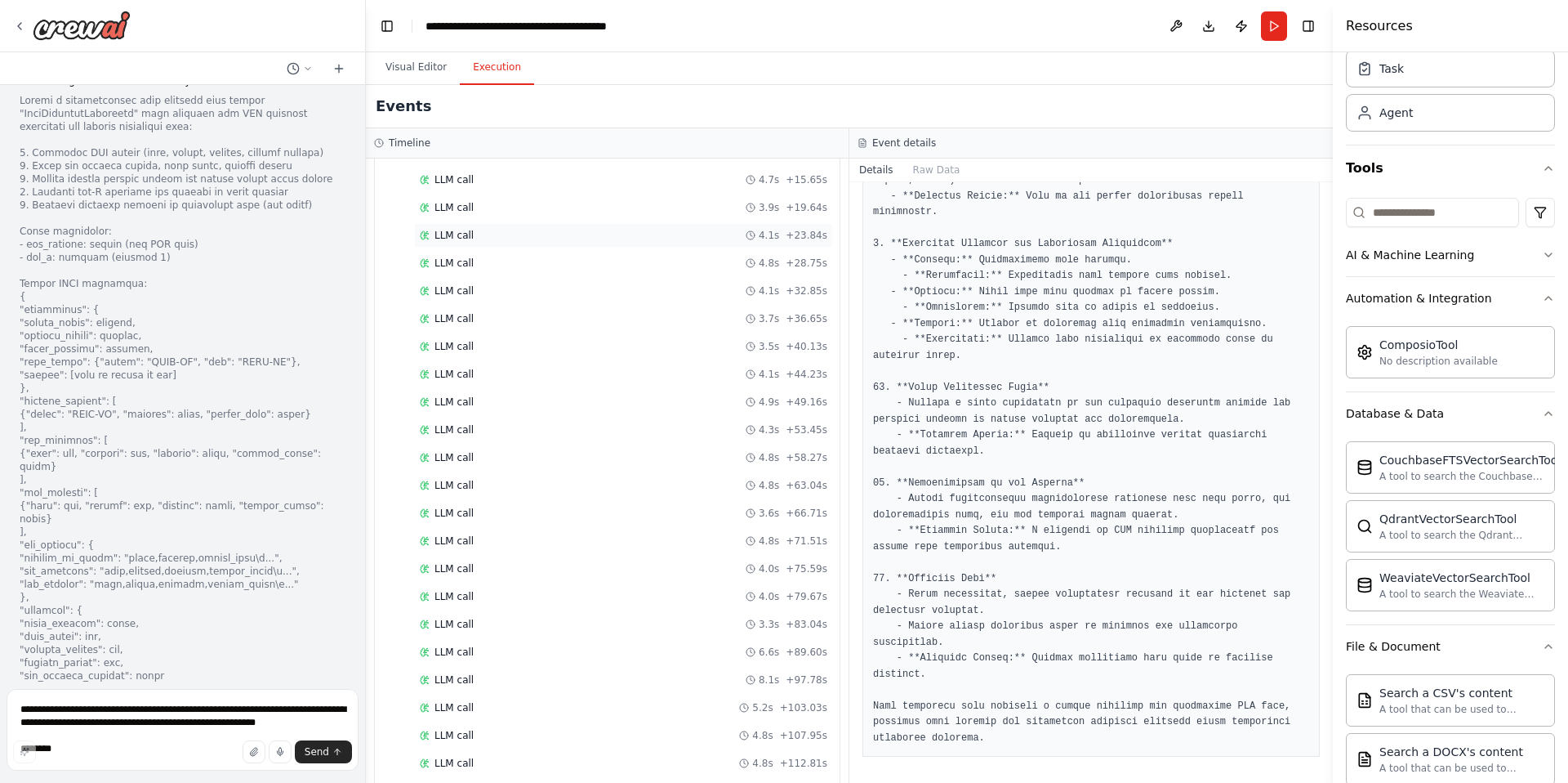
scroll to position [588, 0]
click at [572, 621] on div "LLM call 14.3s + 136.43s" at bounding box center [623, 624] width 408 height 13
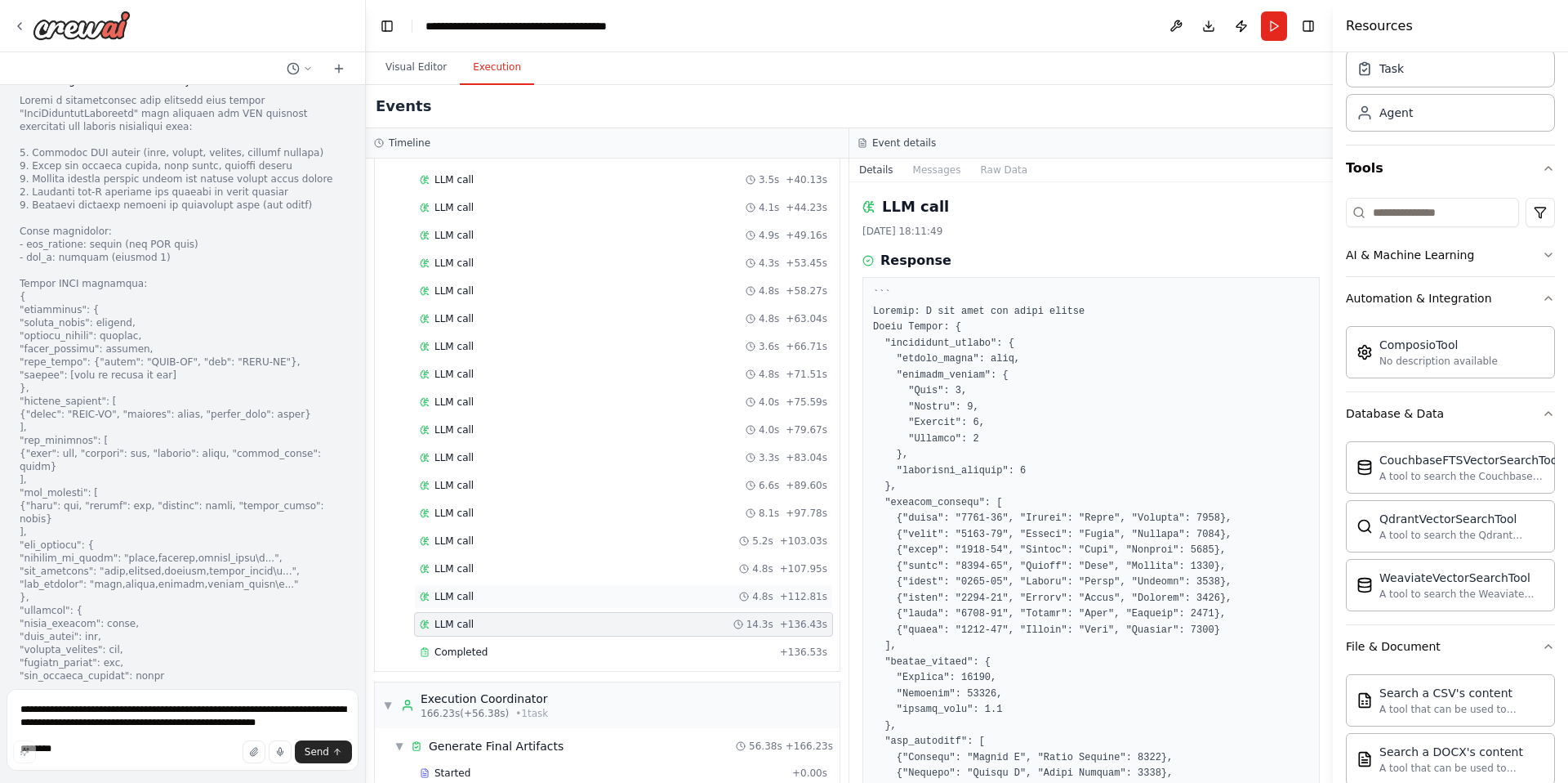
click at [577, 603] on div "LLM call 4.8s + 112.81s" at bounding box center [623, 596] width 419 height 24
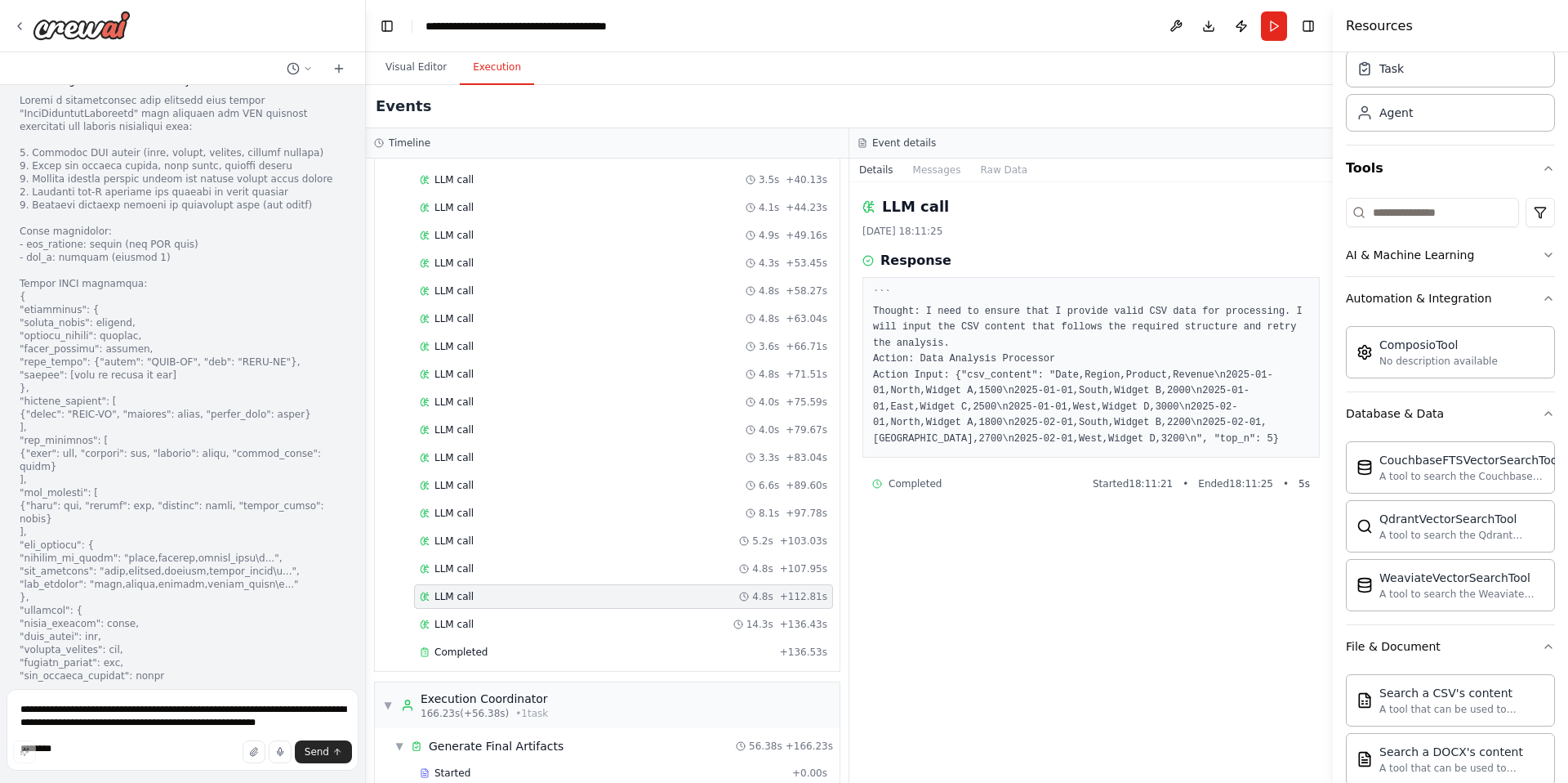
click at [581, 586] on div "LLM call 4.8s + 112.81s" at bounding box center [623, 596] width 419 height 24
click at [589, 457] on div "LLM call 3.3s + 83.04s" at bounding box center [623, 458] width 408 height 13
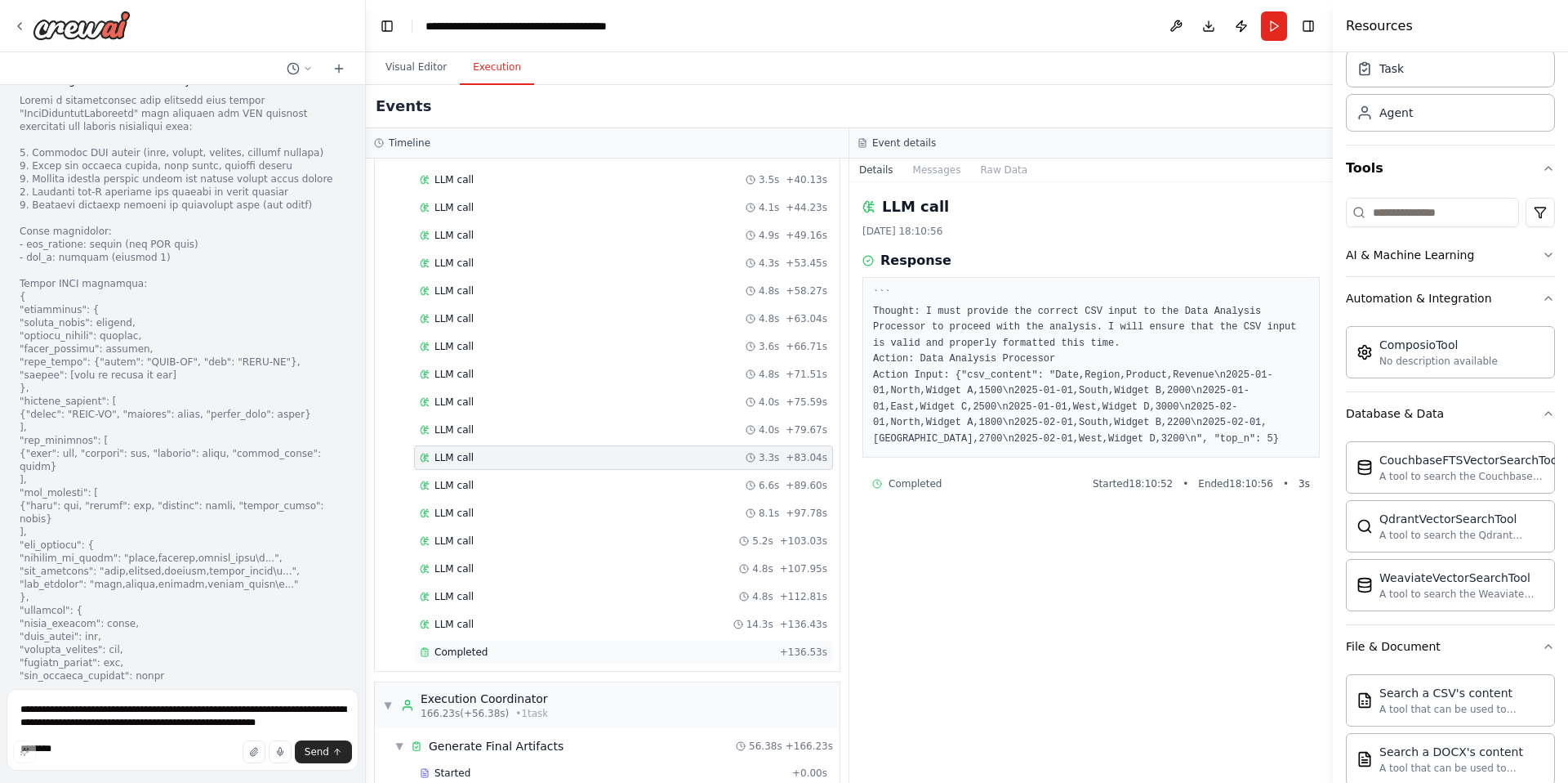
click at [538, 653] on div "Completed" at bounding box center [596, 652] width 353 height 13
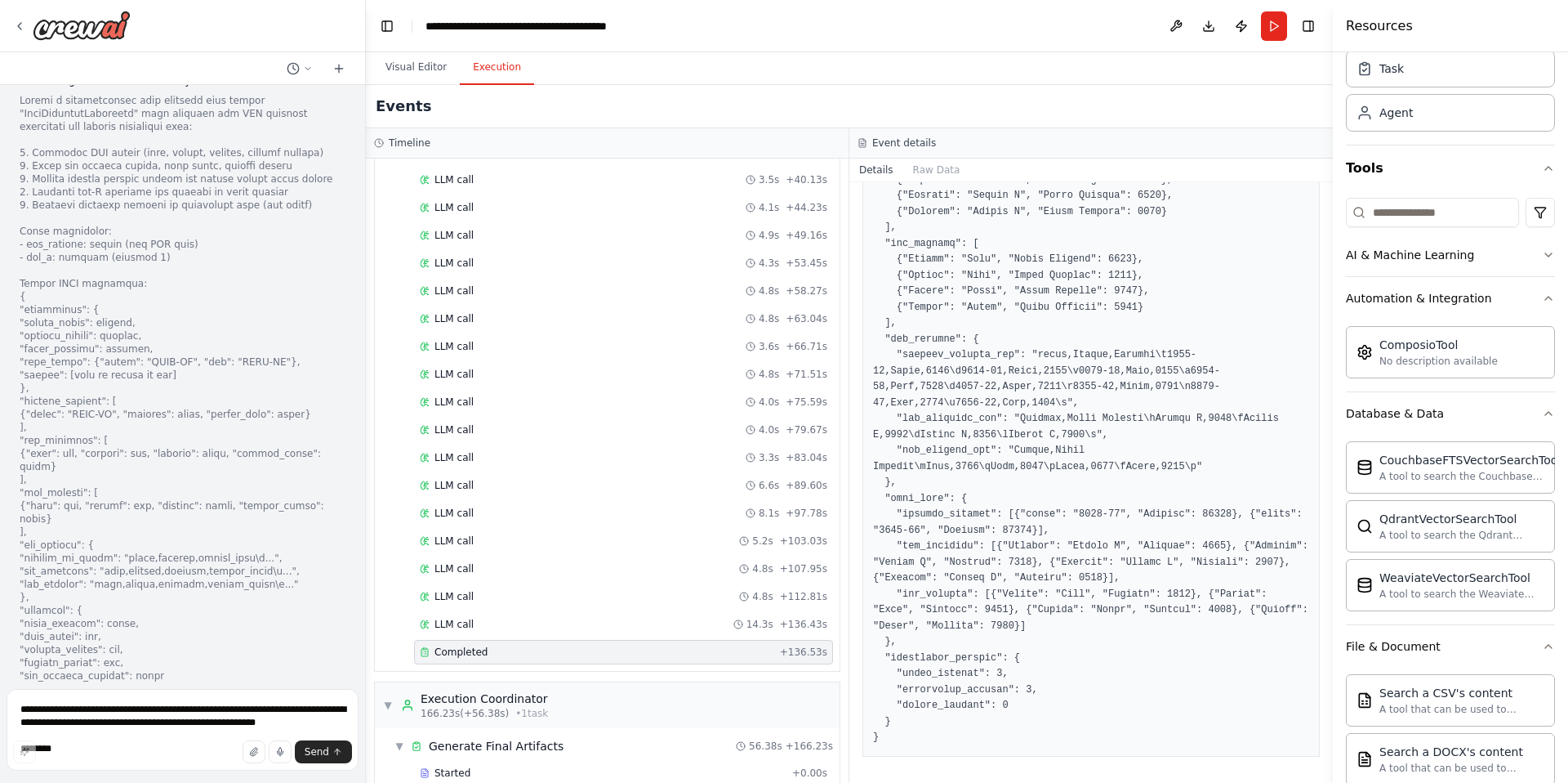
scroll to position [714, 0]
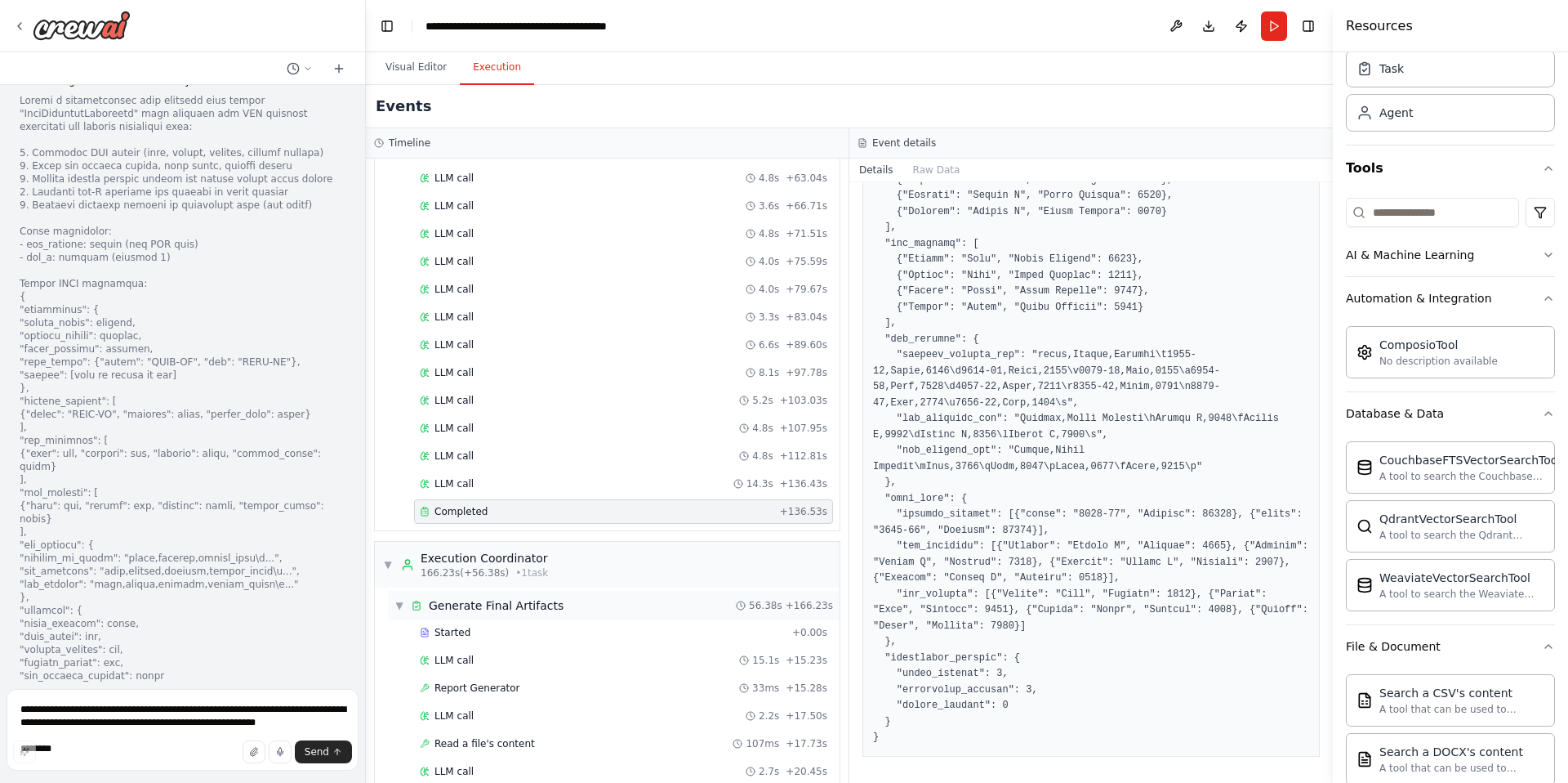
click at [495, 603] on span "Generate Final Artifacts" at bounding box center [495, 606] width 134 height 17
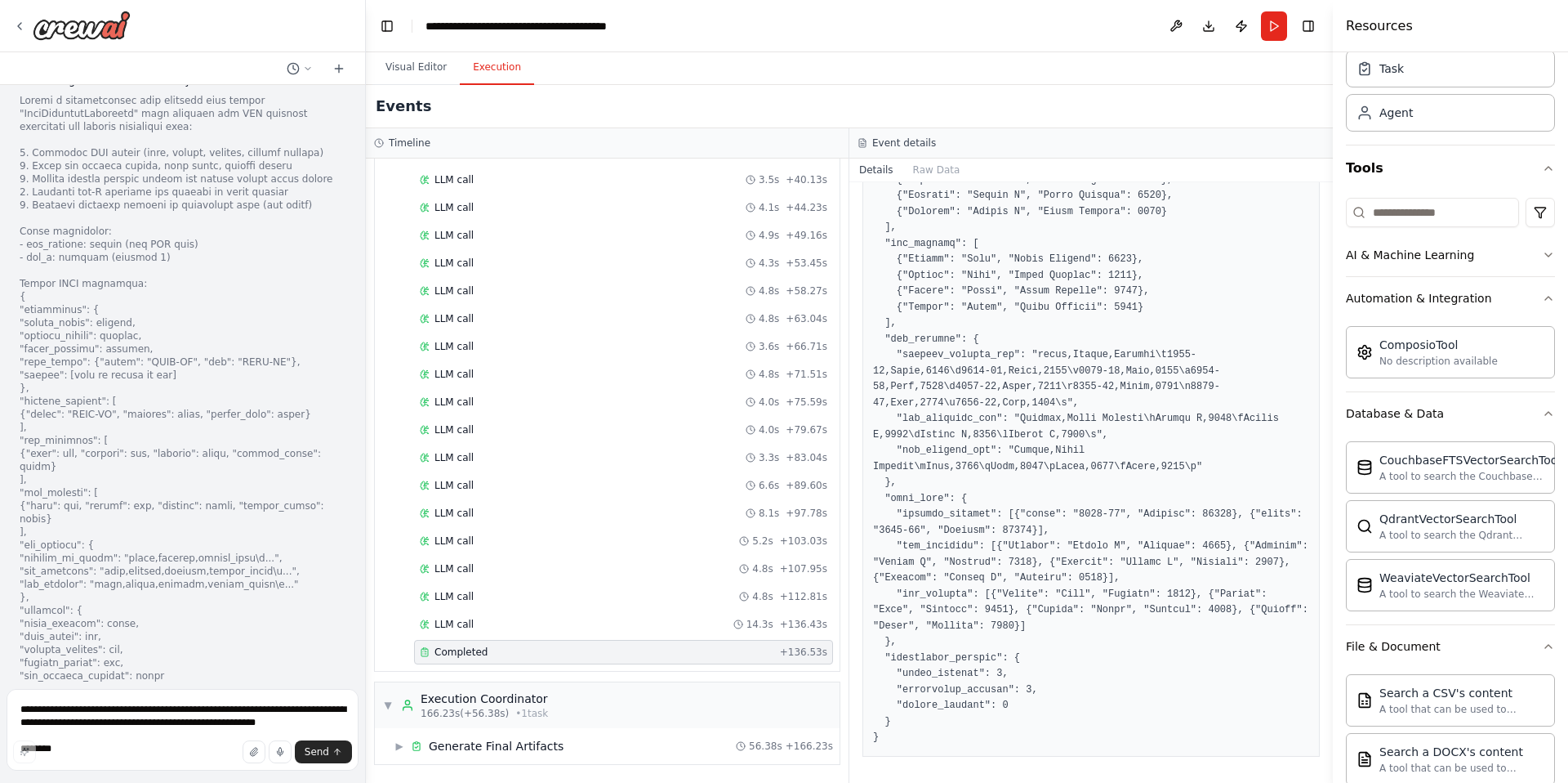
click at [477, 710] on span "166.23s (+56.38s)" at bounding box center [464, 714] width 89 height 13
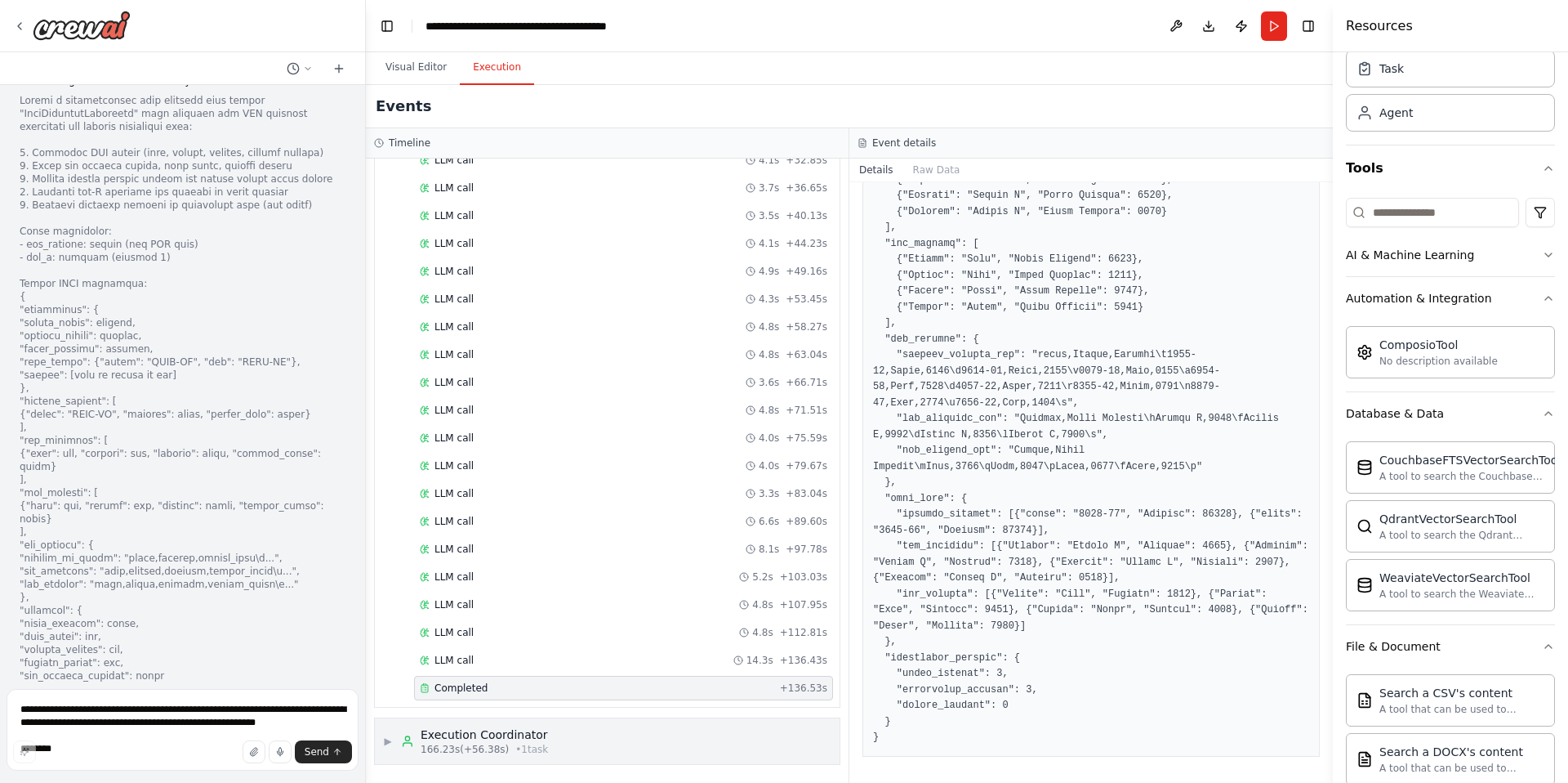
scroll to position [548, 0]
click at [380, 746] on div "▶ Execution Coordinator 166.23s (+56.38s) • 1 task" at bounding box center [607, 745] width 464 height 46
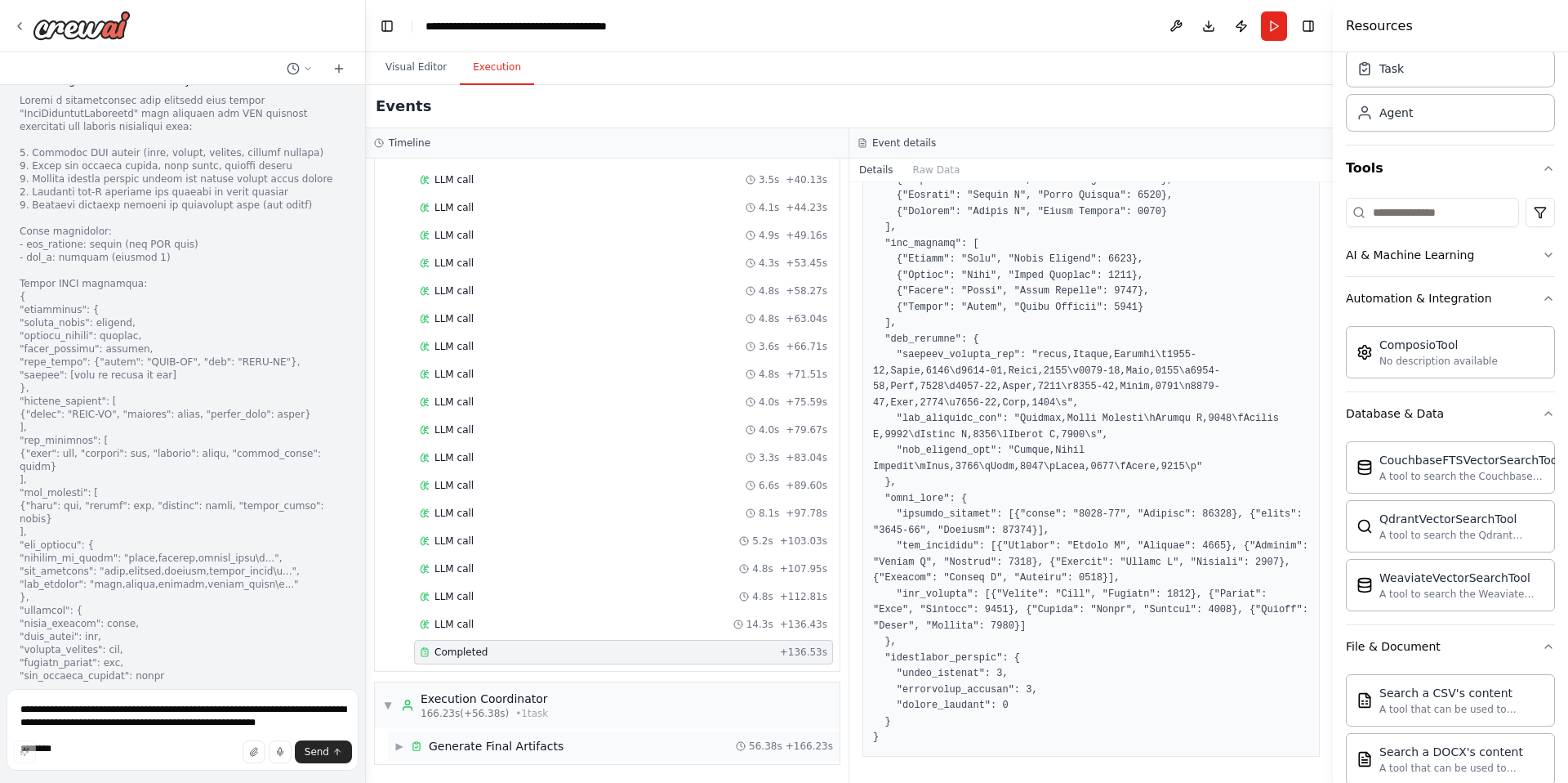
click at [397, 747] on span "▶" at bounding box center [399, 746] width 10 height 13
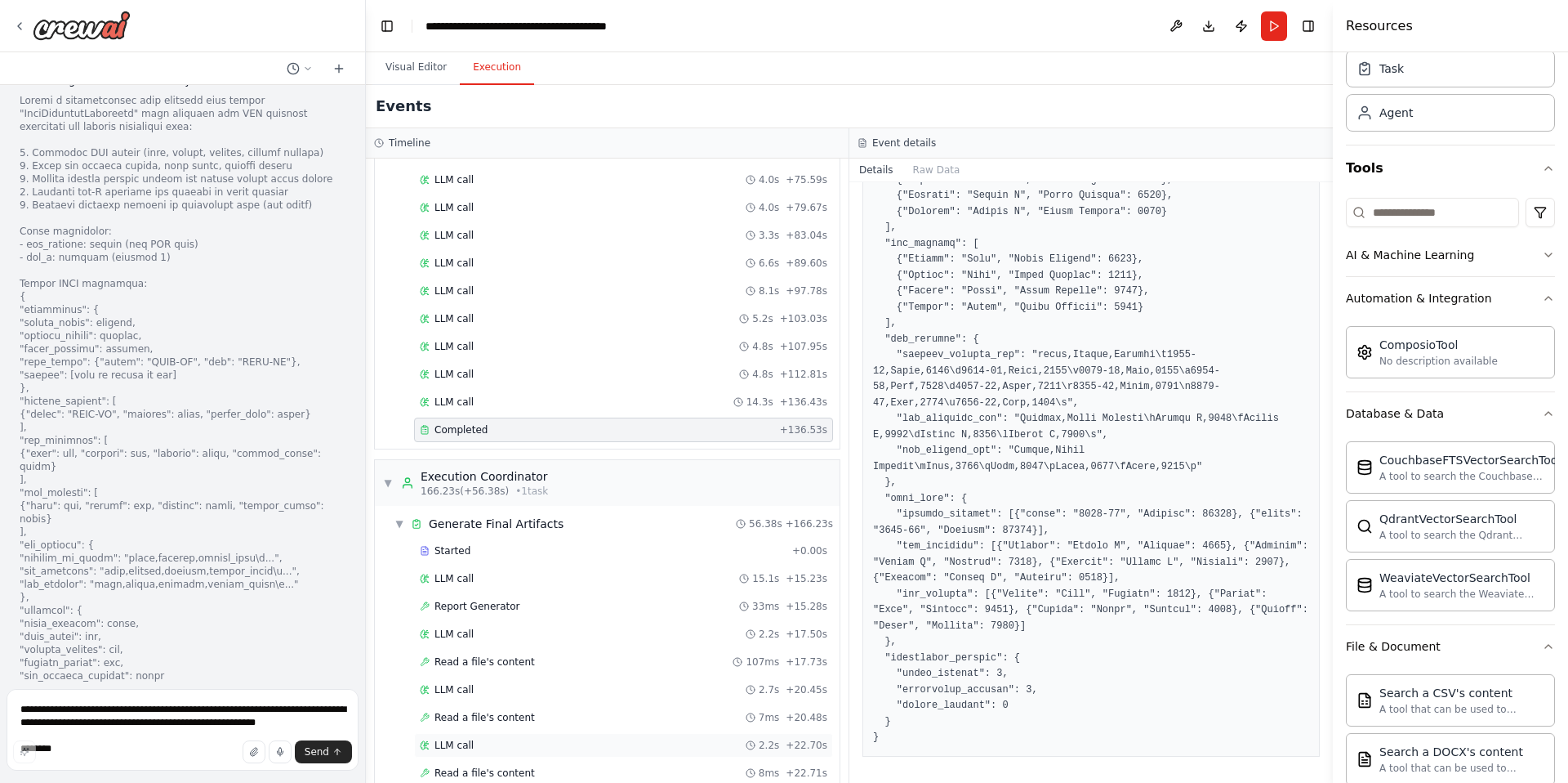
scroll to position [915, 0]
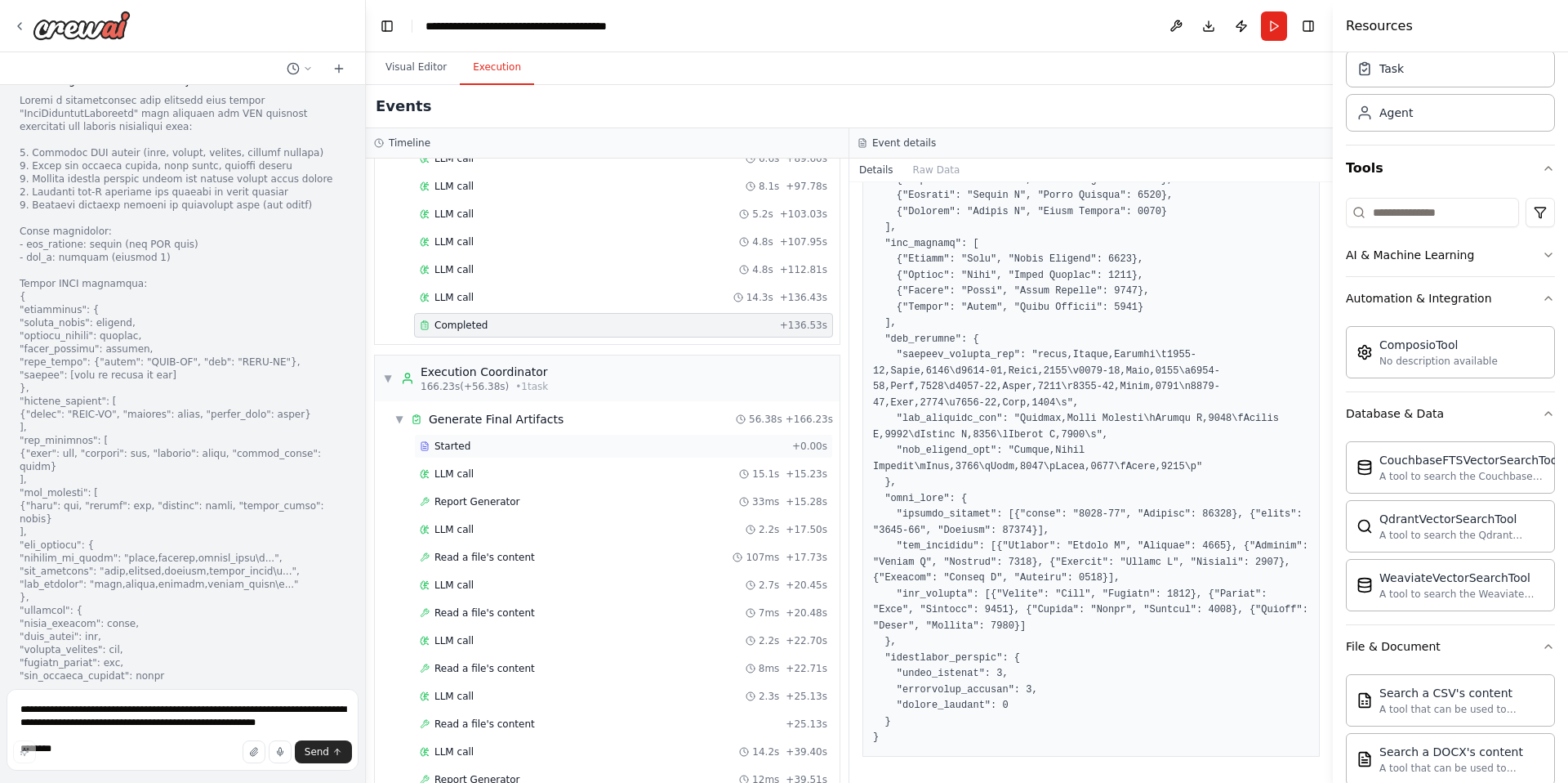
click at [468, 445] on span "Started" at bounding box center [452, 446] width 36 height 13
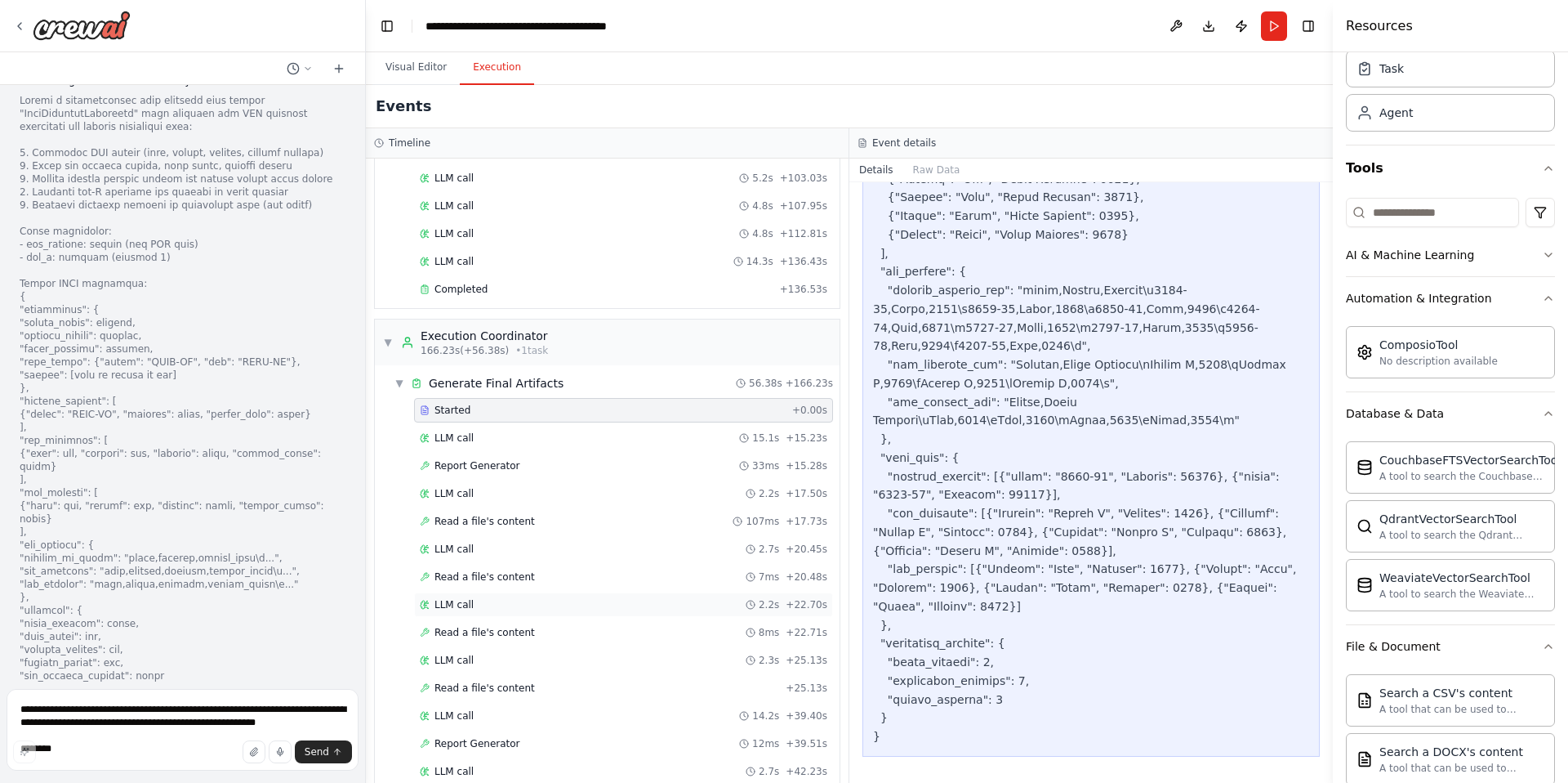
scroll to position [949, 0]
click at [594, 455] on div "Report Generator 33ms + 15.28s" at bounding box center [623, 467] width 419 height 24
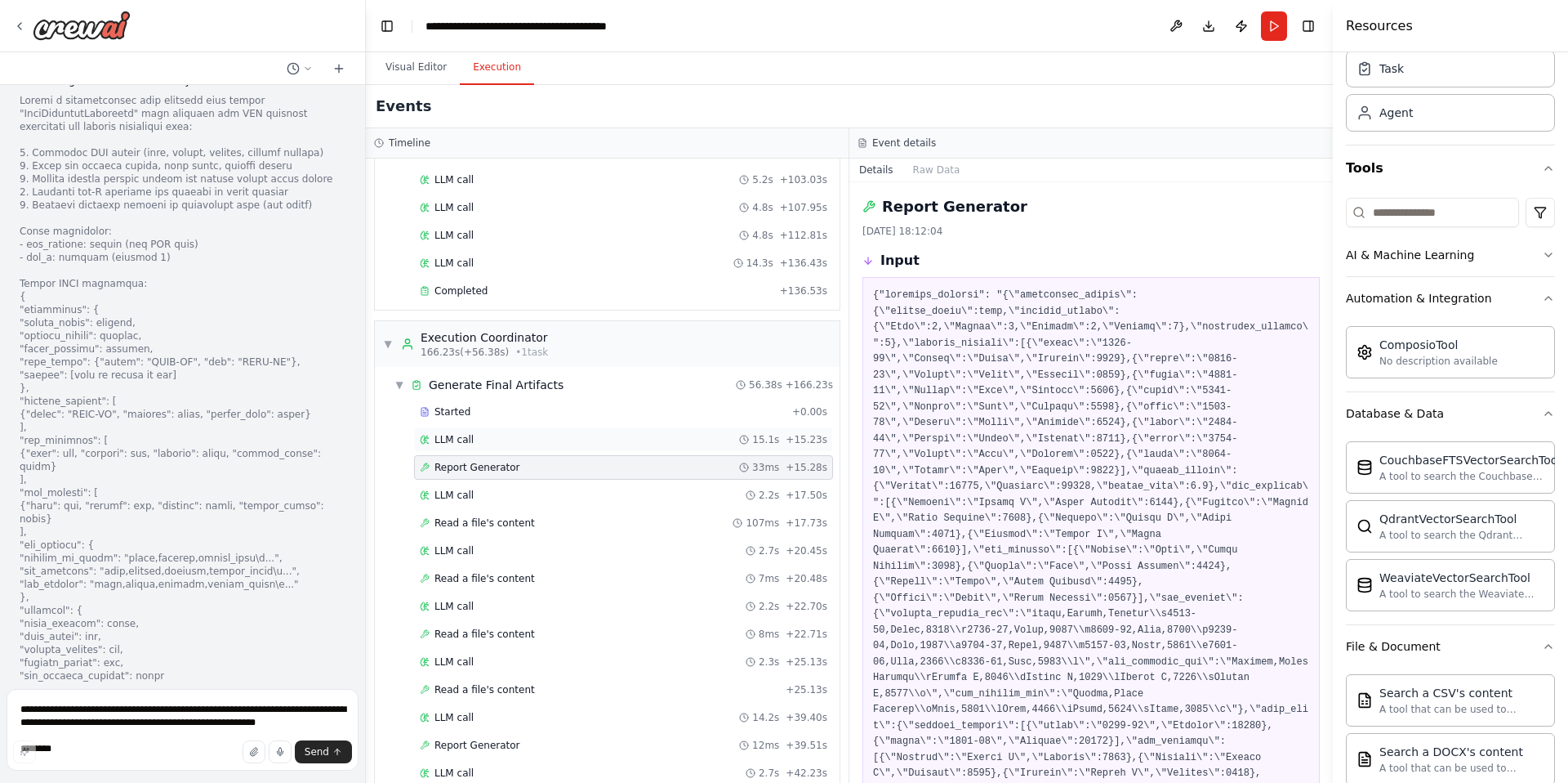
click at [601, 436] on div "LLM call 15.1s + 15.23s" at bounding box center [623, 440] width 408 height 13
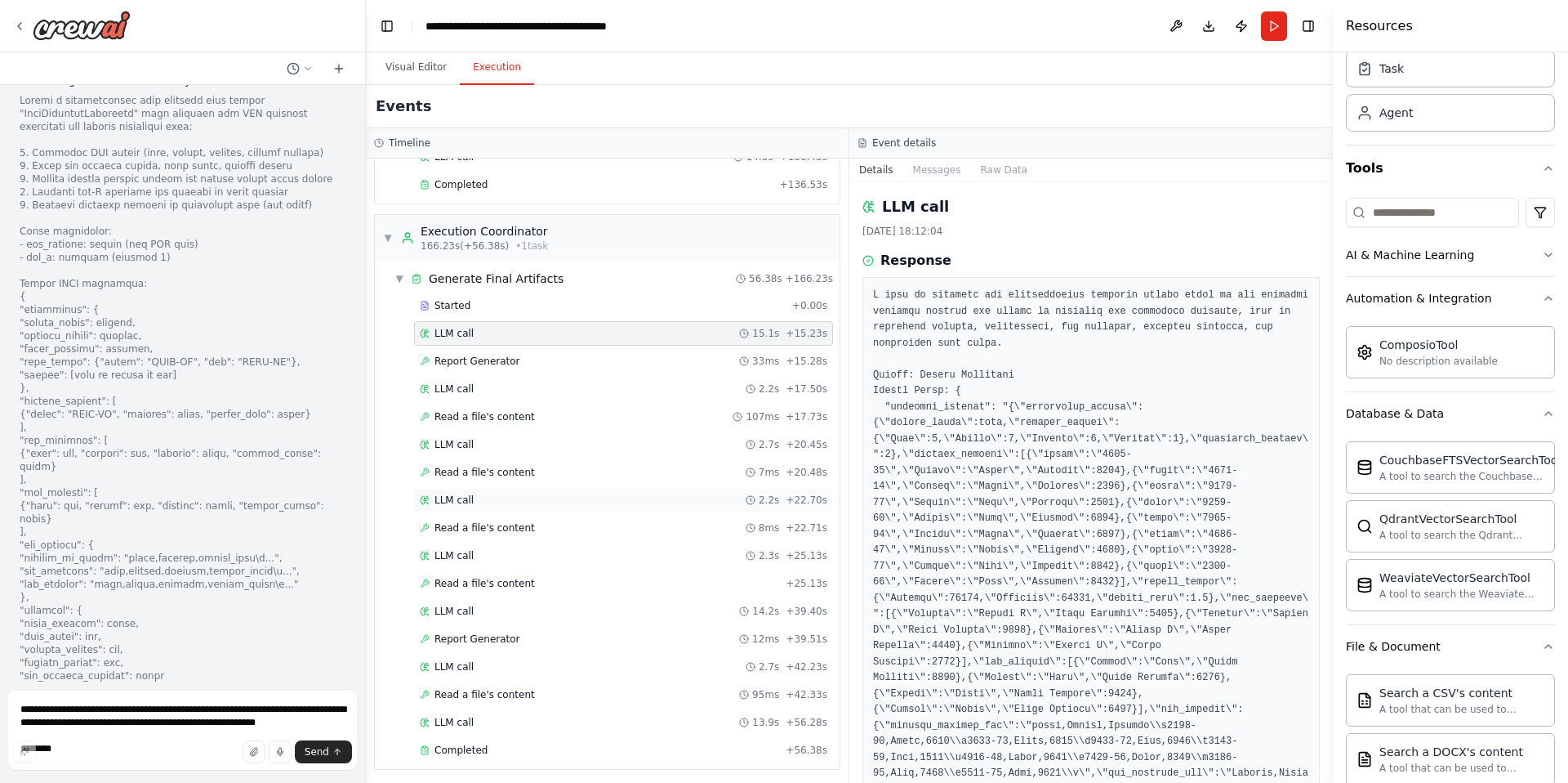
scroll to position [1060, 0]
click at [543, 735] on div "Completed + 56.38s" at bounding box center [623, 745] width 419 height 24
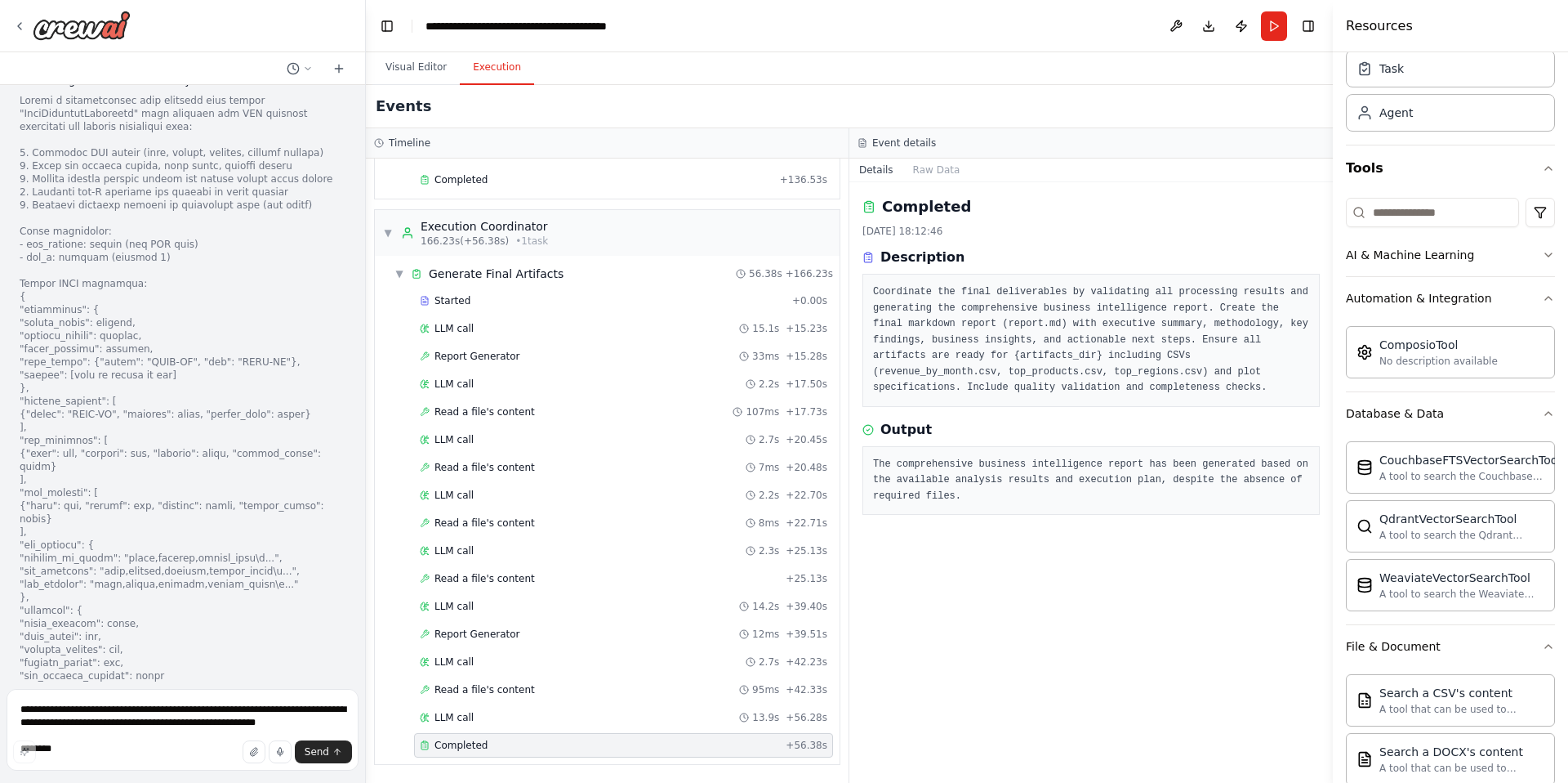
click at [1053, 489] on pre "The comprehensive business intelligence report has been generated based on the …" at bounding box center [1091, 480] width 436 height 48
click at [911, 430] on h3 "Output" at bounding box center [906, 429] width 52 height 19
click at [886, 430] on h3 "Output" at bounding box center [906, 429] width 52 height 19
click at [928, 167] on button "Raw Data" at bounding box center [936, 170] width 67 height 23
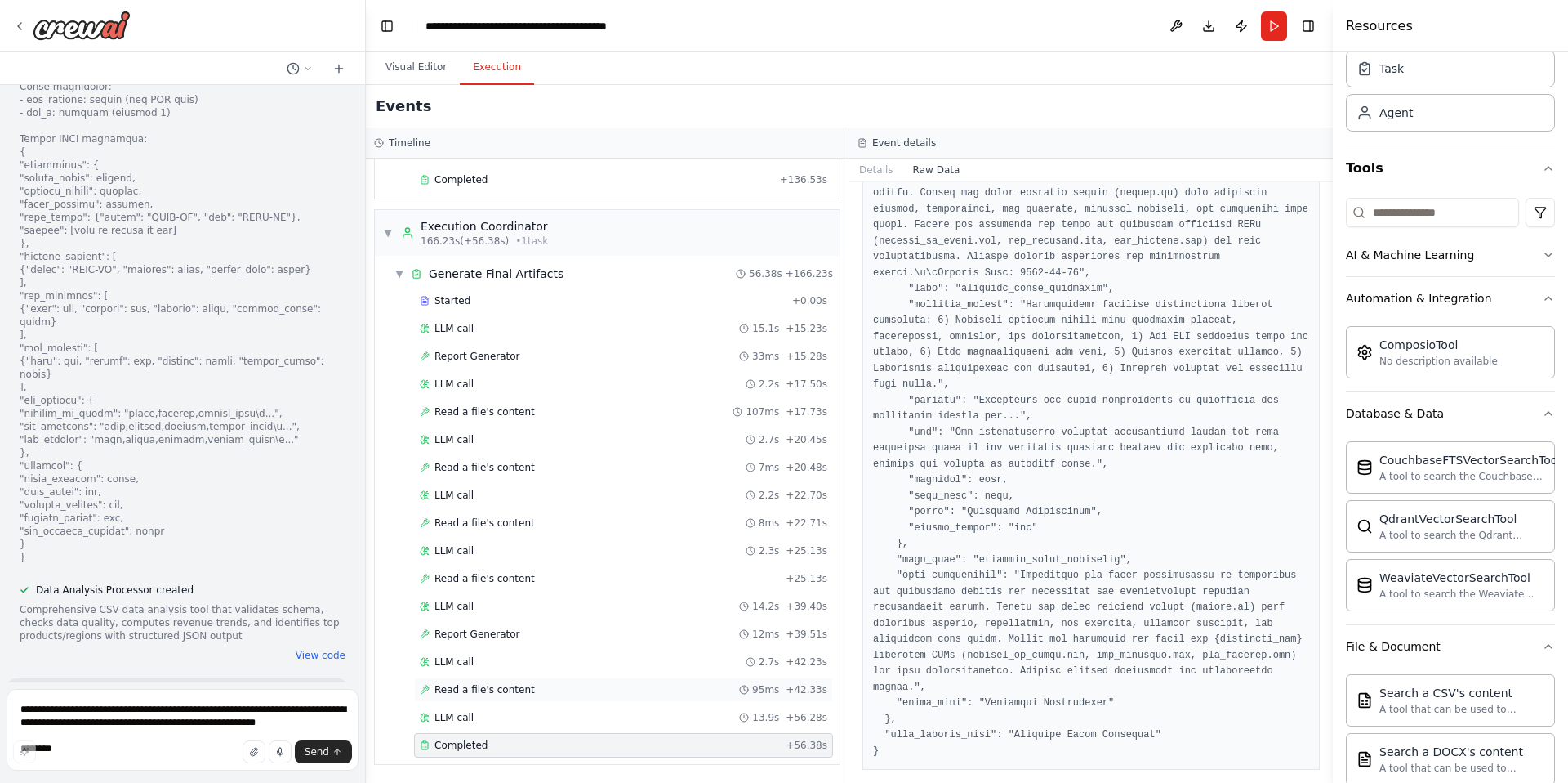
scroll to position [1055, 0]
click at [490, 744] on div "Completed" at bounding box center [599, 750] width 359 height 13
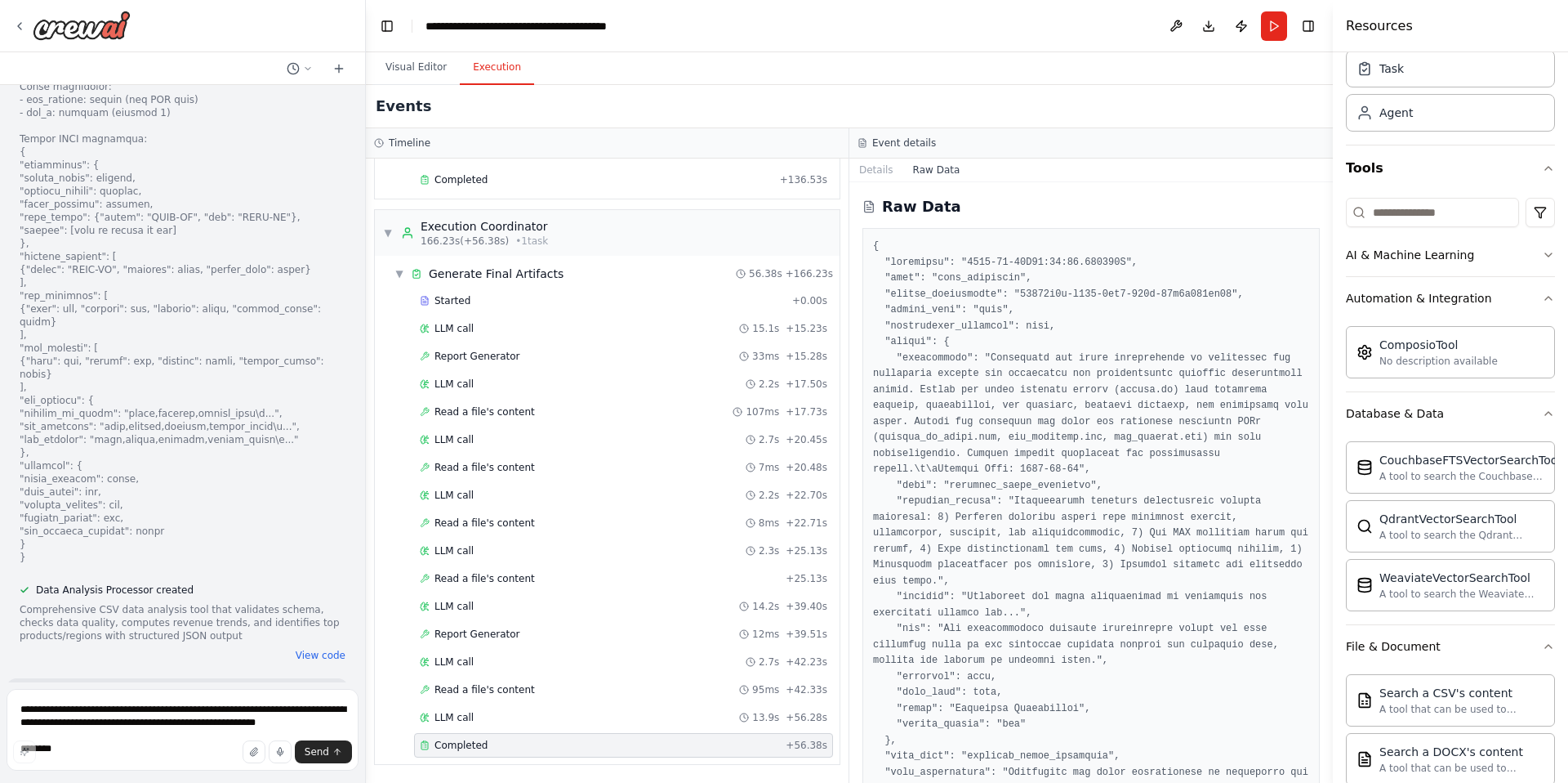
scroll to position [24, 0]
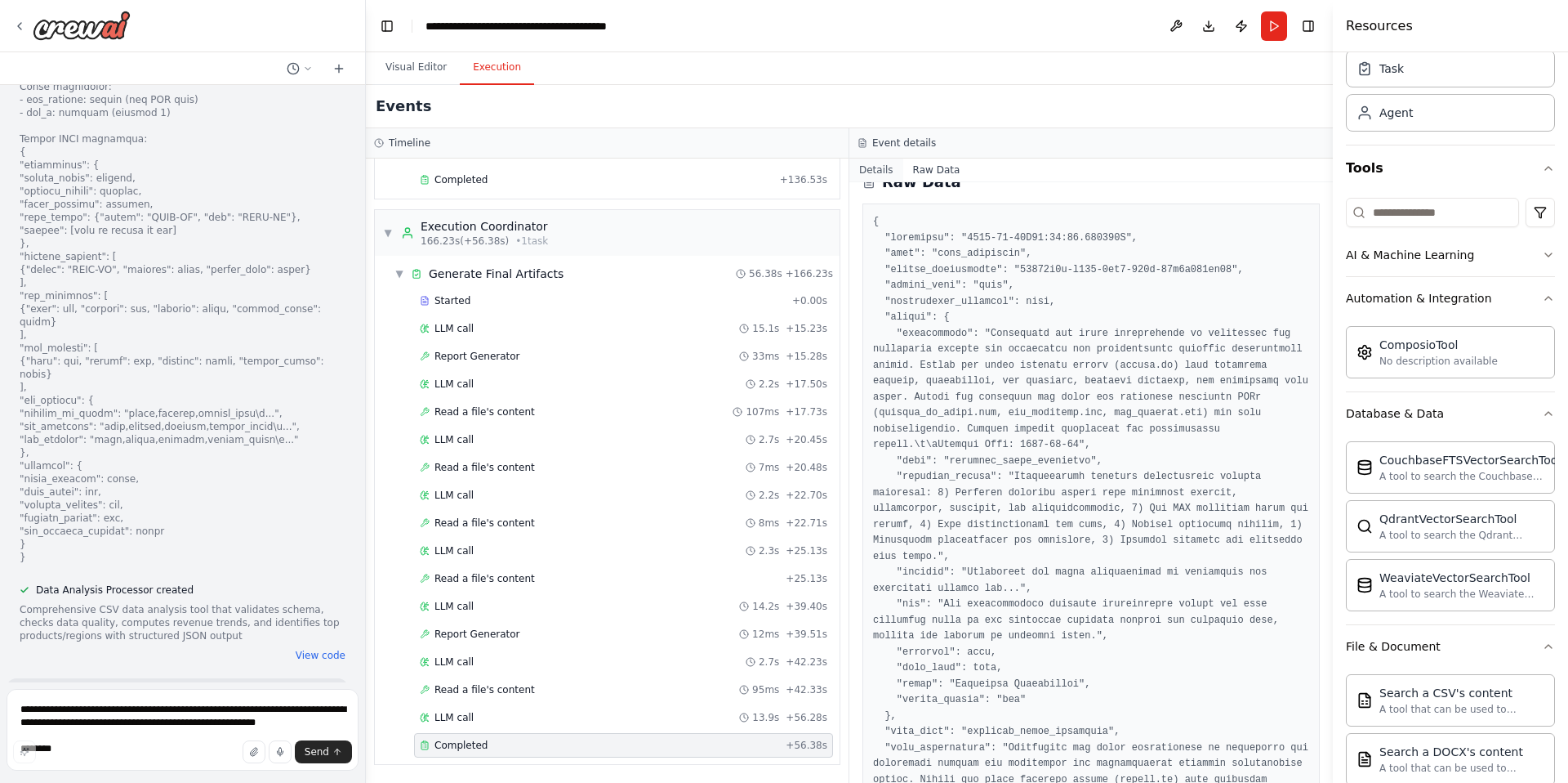
click at [893, 173] on button "Details" at bounding box center [876, 170] width 54 height 23
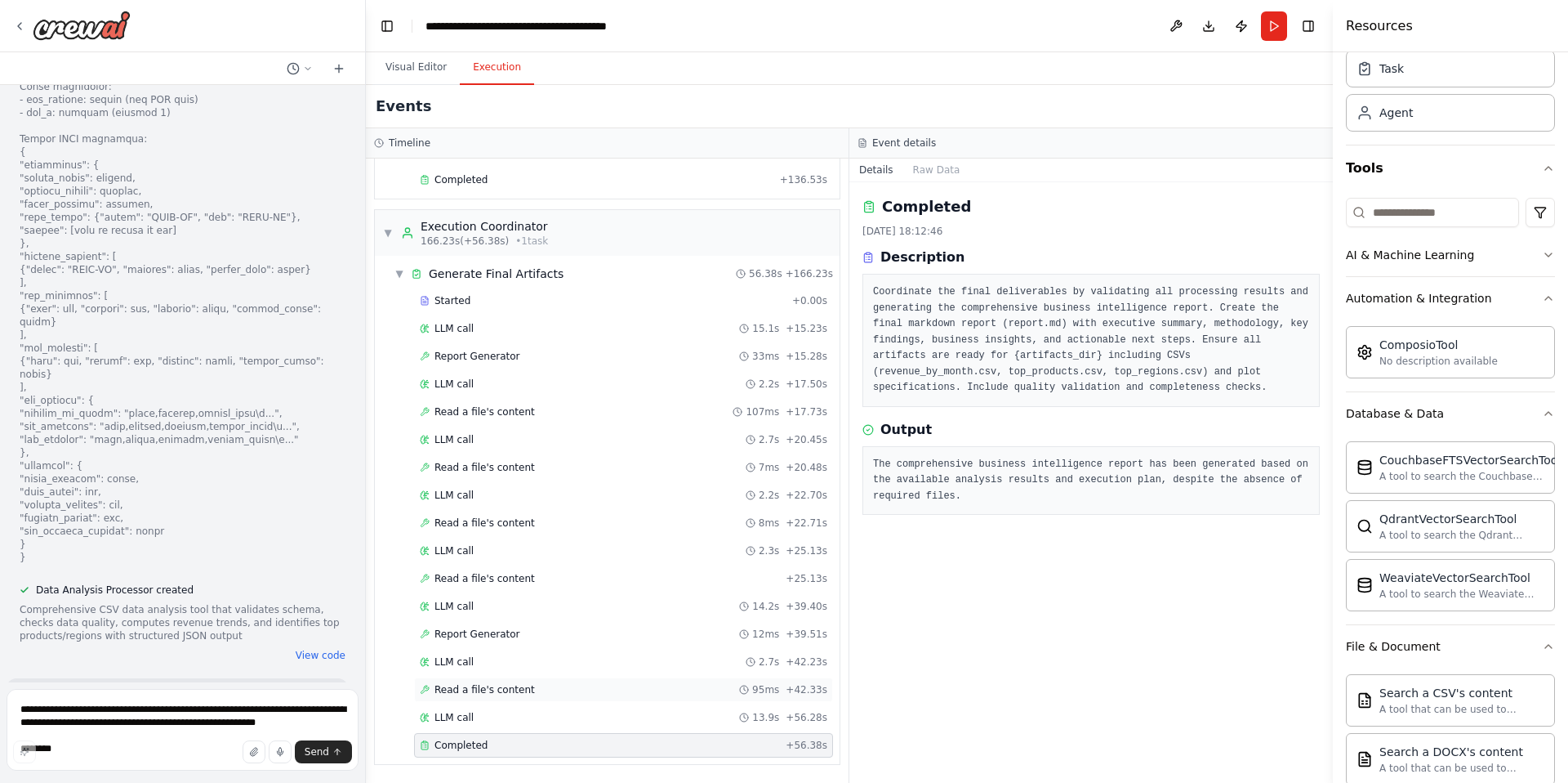
scroll to position [1060, 0]
click at [525, 701] on div "Read a file's content 95ms + 42.33s" at bounding box center [623, 689] width 419 height 24
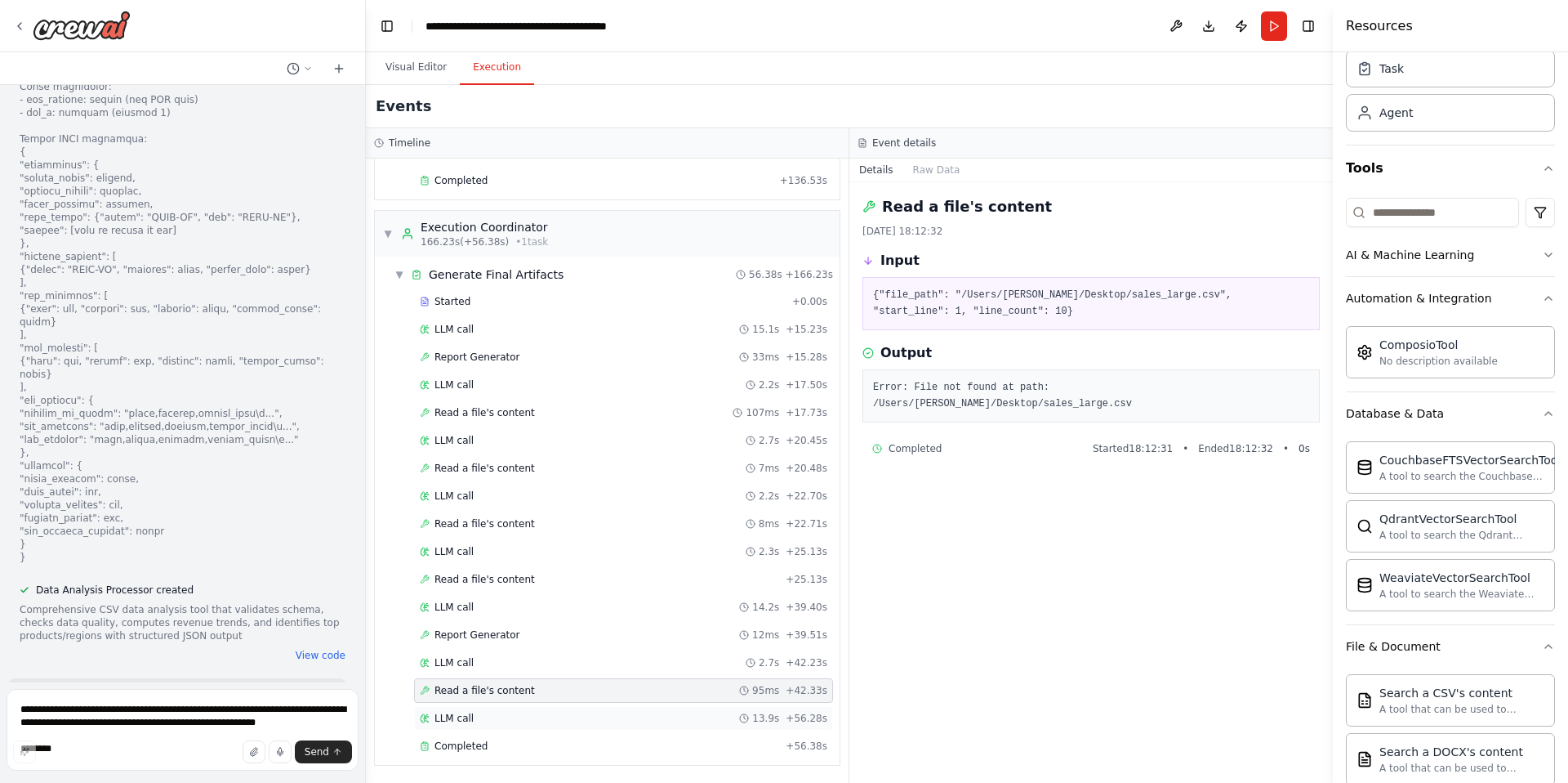
click at [522, 712] on div "LLM call 13.9s + 56.28s" at bounding box center [623, 718] width 408 height 13
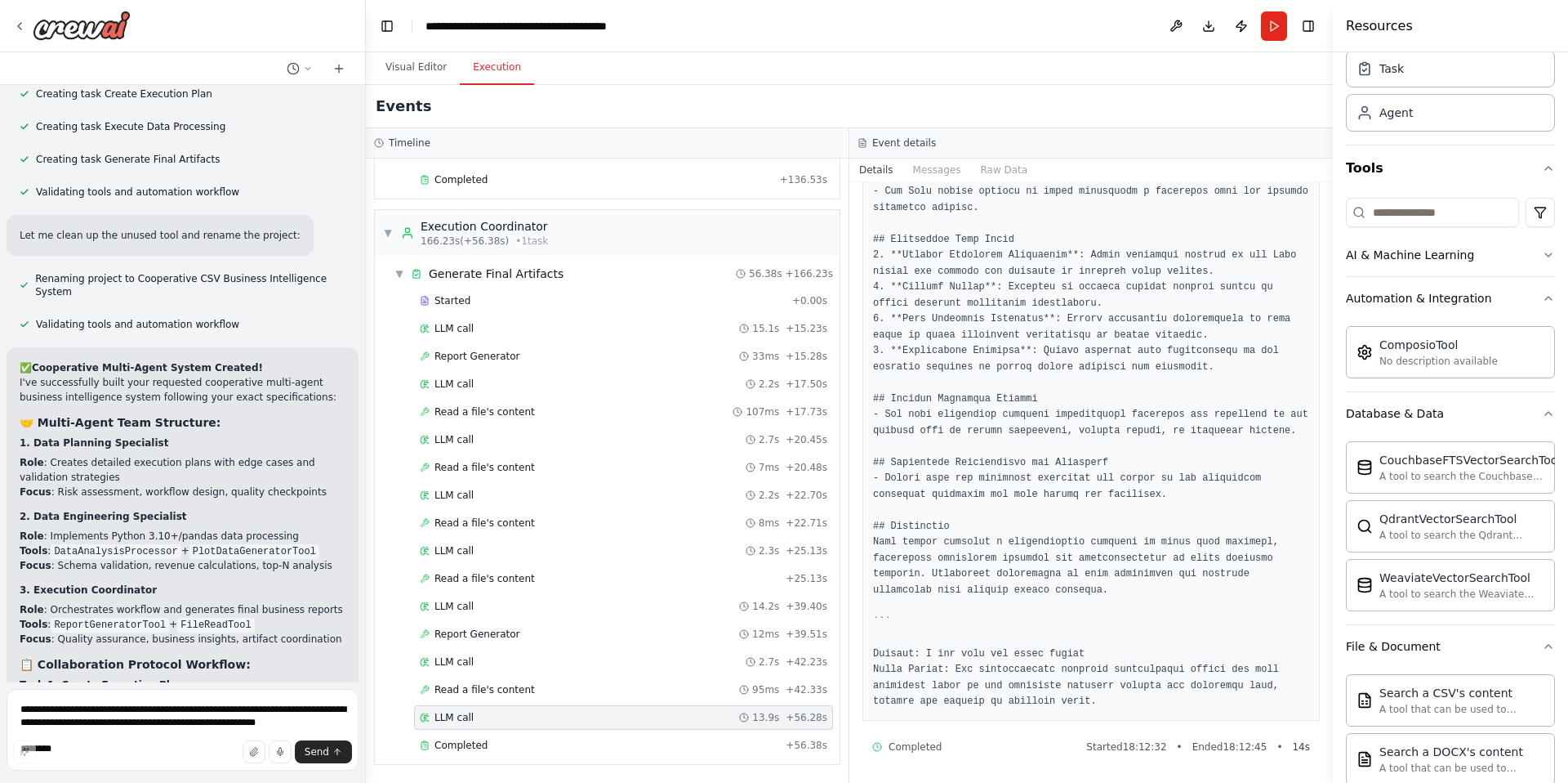
scroll to position [11335, 0]
